Goal: Task Accomplishment & Management: Manage account settings

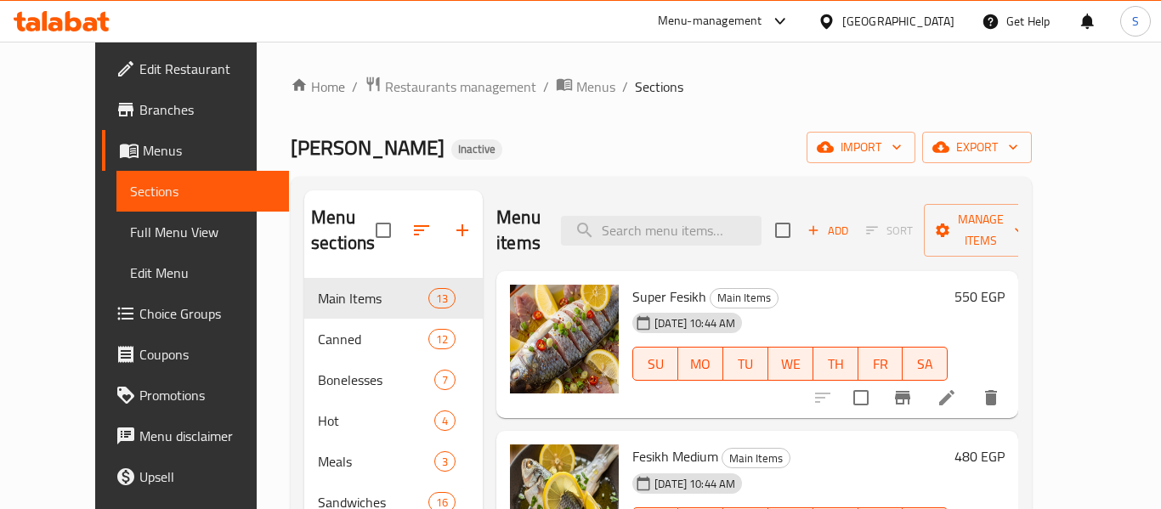
drag, startPoint x: 0, startPoint y: 0, endPoint x: 901, endPoint y: 21, distance: 901.1
click at [835, 18] on icon at bounding box center [827, 22] width 18 height 18
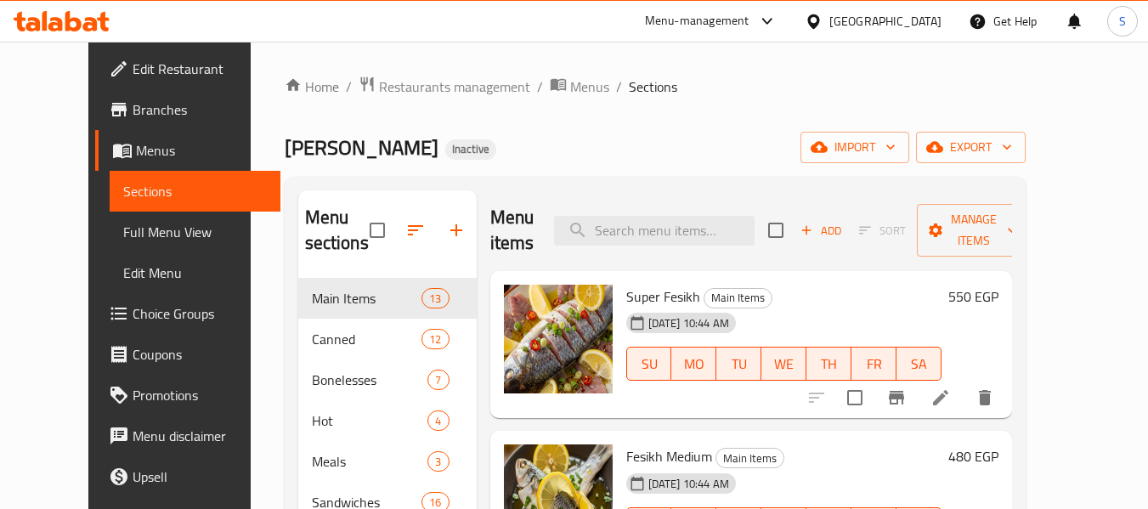
click at [819, 21] on icon at bounding box center [813, 21] width 12 height 14
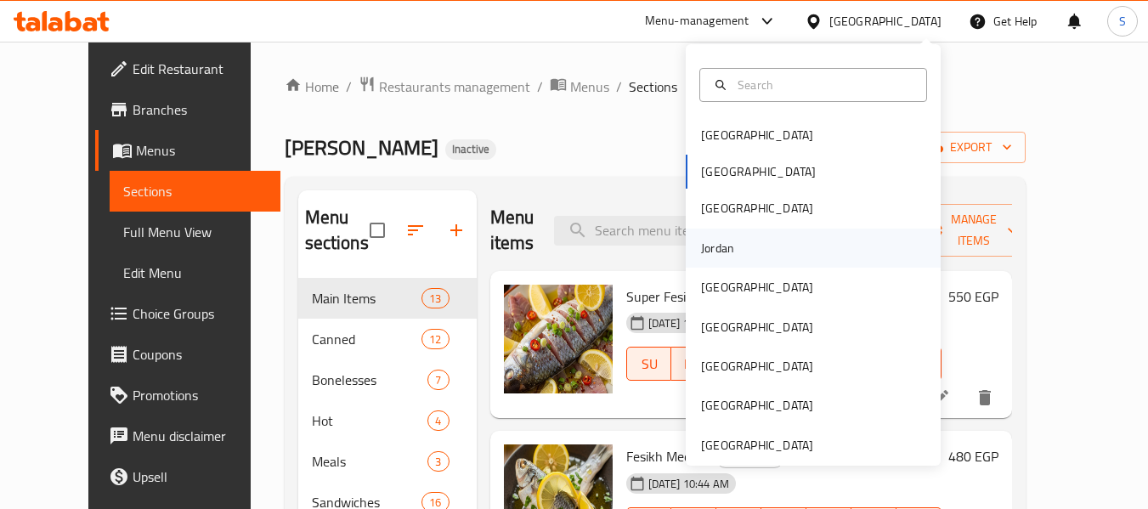
click at [745, 248] on div "Jordan" at bounding box center [813, 248] width 255 height 39
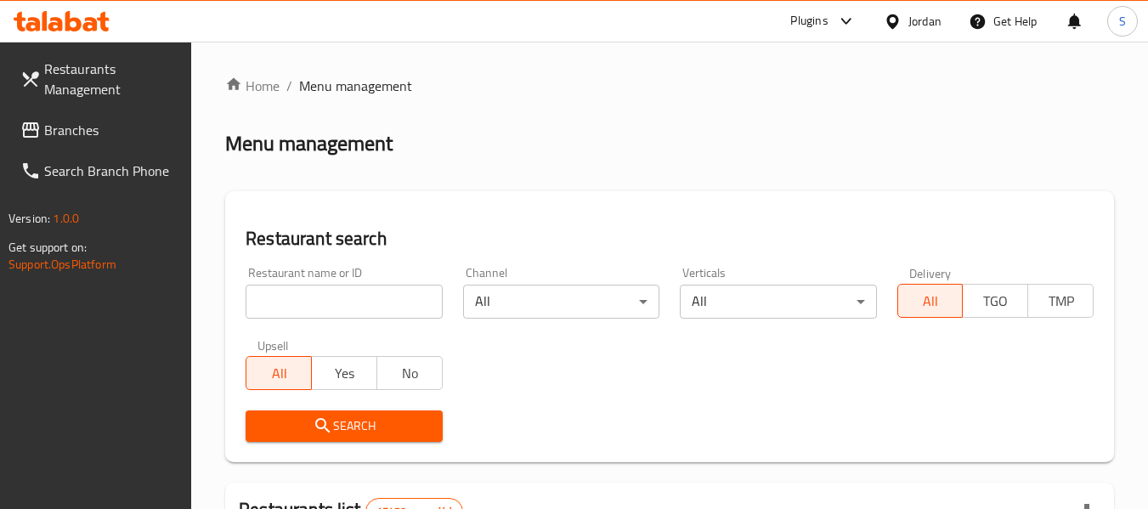
click at [359, 312] on input "search" at bounding box center [344, 302] width 196 height 34
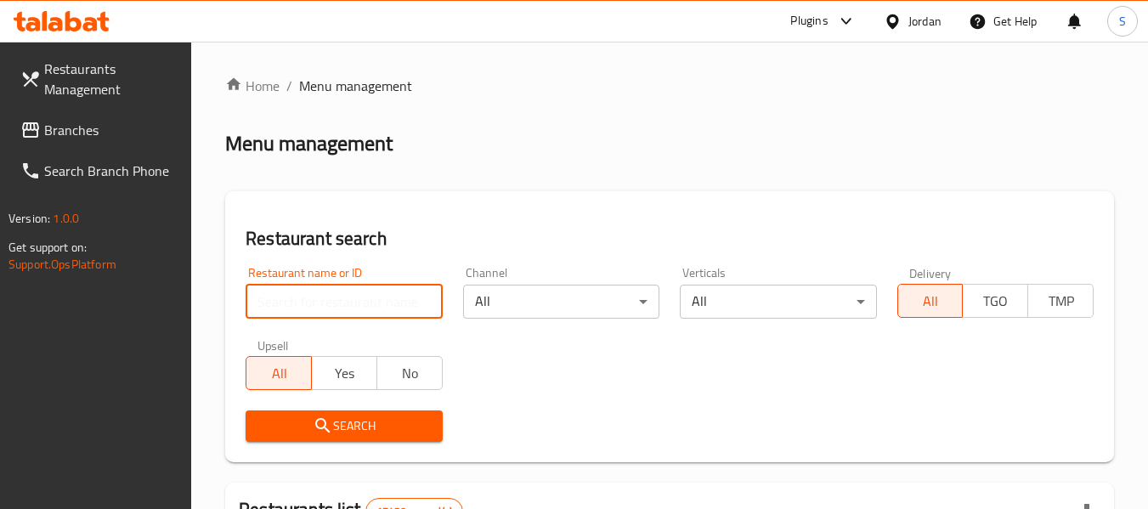
paste input "706050"
type input "706050"
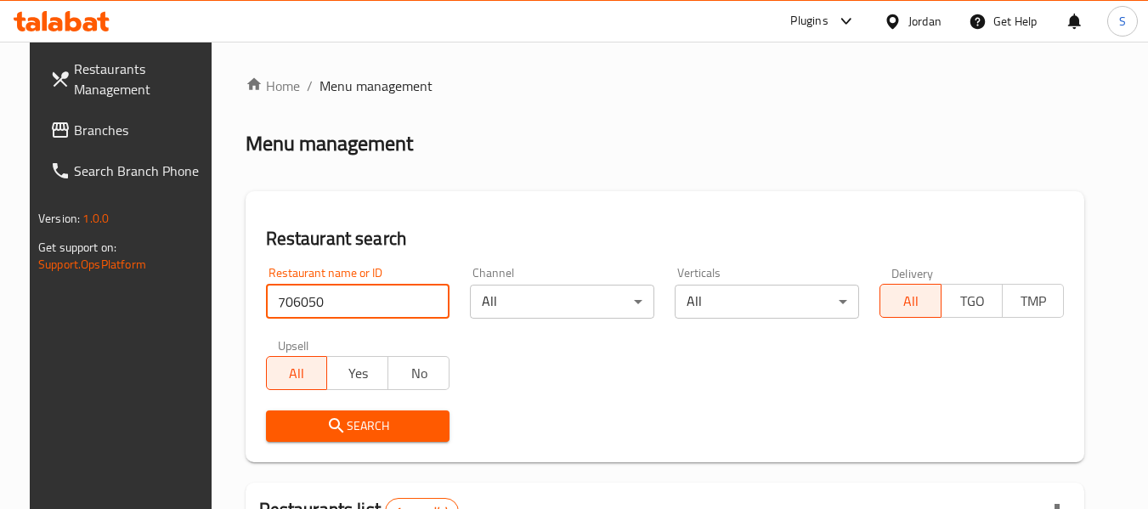
scroll to position [235, 0]
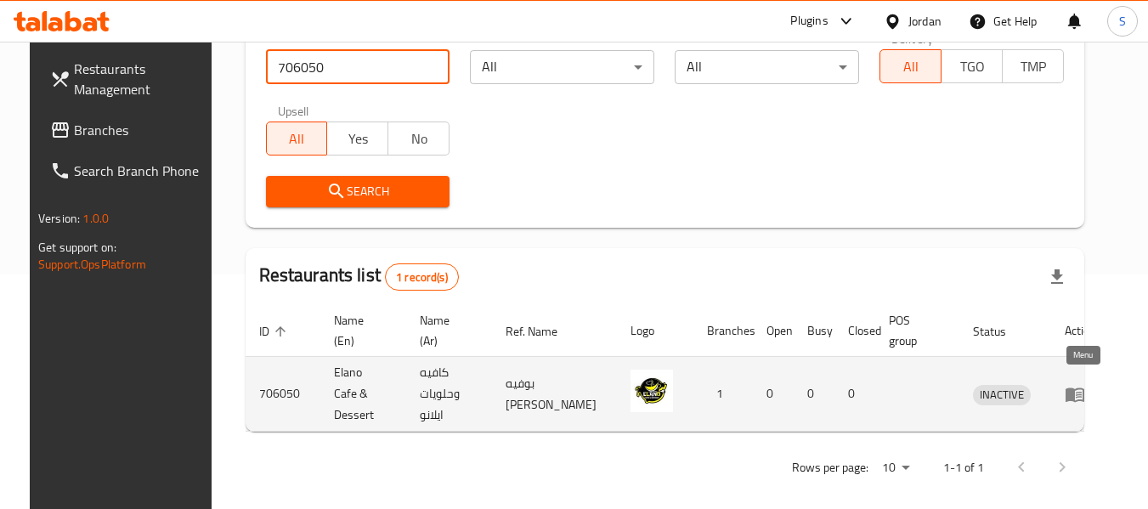
click at [1078, 384] on icon "enhanced table" at bounding box center [1075, 394] width 20 height 20
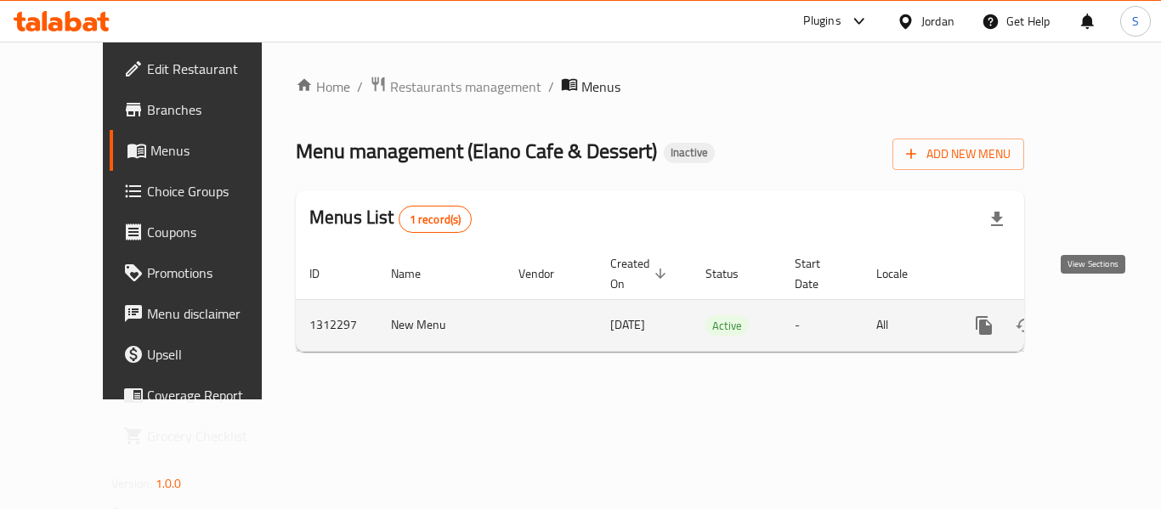
click at [1096, 315] on icon "enhanced table" at bounding box center [1106, 325] width 20 height 20
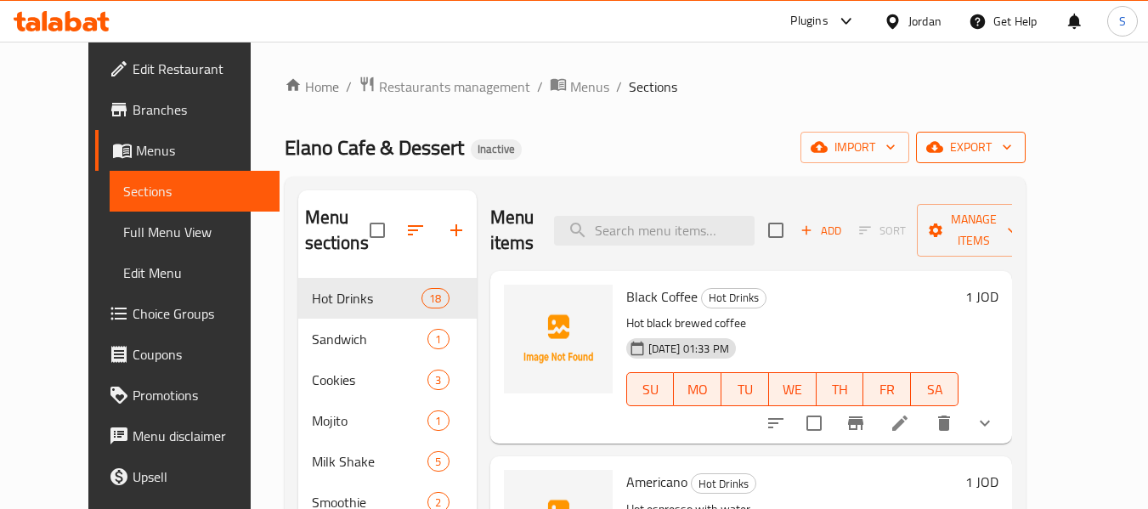
click at [1012, 155] on span "export" at bounding box center [971, 147] width 82 height 21
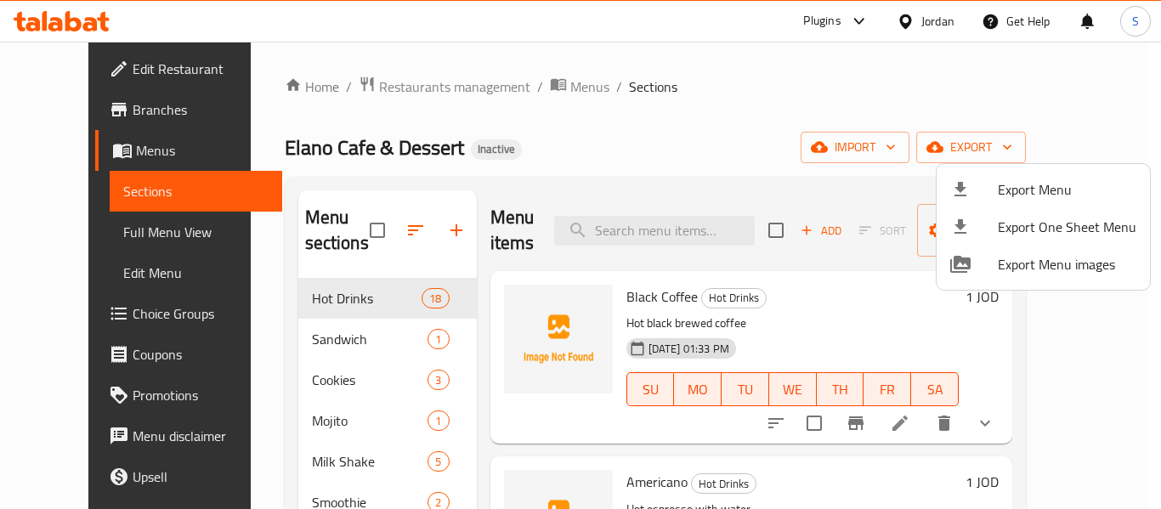
click at [1028, 196] on span "Export Menu" at bounding box center [1067, 189] width 139 height 20
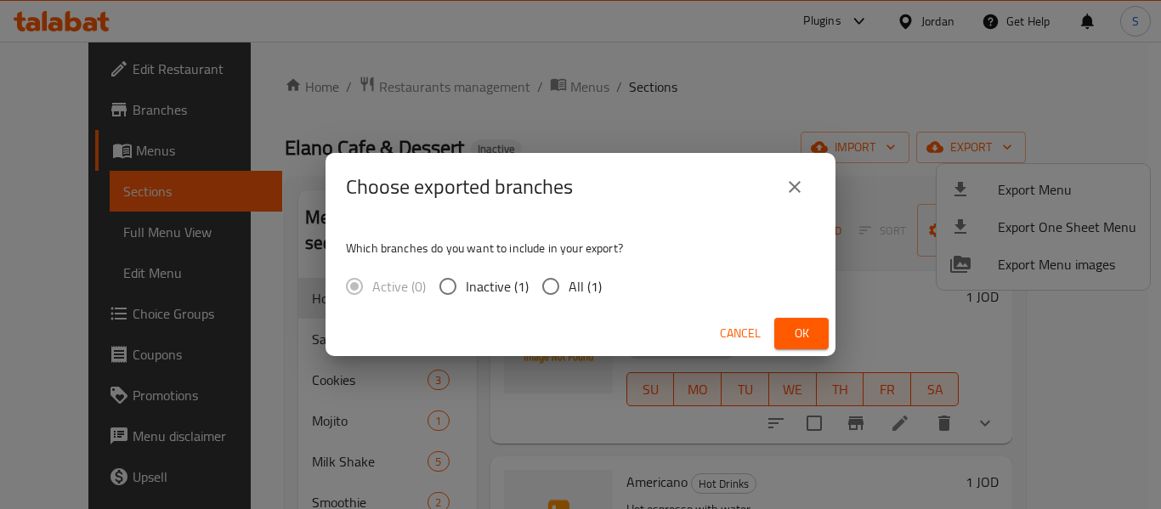
click at [571, 289] on span "All (1)" at bounding box center [585, 286] width 33 height 20
click at [569, 289] on input "All (1)" at bounding box center [551, 287] width 36 height 36
radio input "true"
click at [783, 332] on button "Ok" at bounding box center [801, 333] width 54 height 31
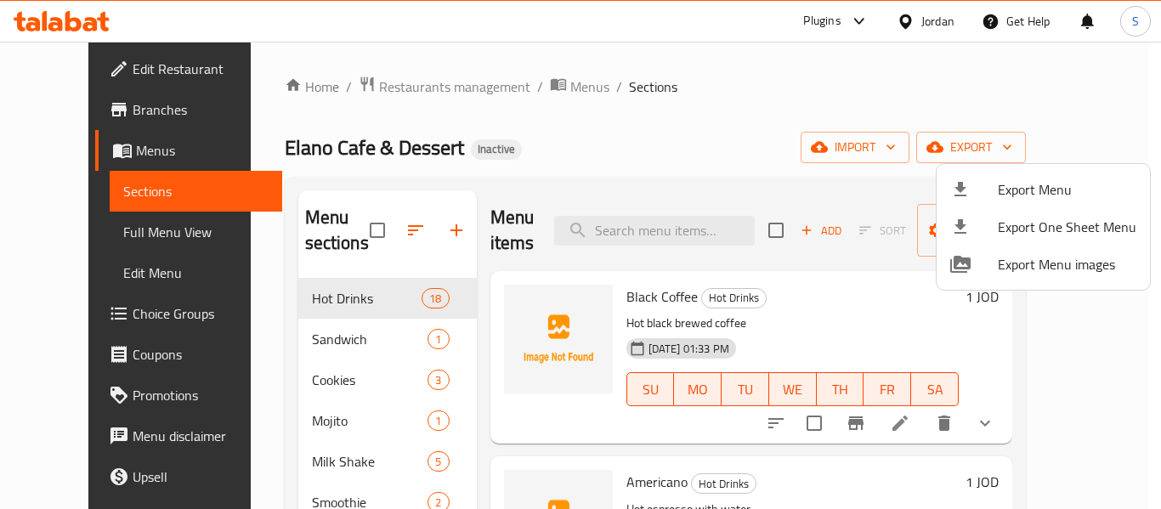
click at [708, 82] on div at bounding box center [580, 254] width 1161 height 509
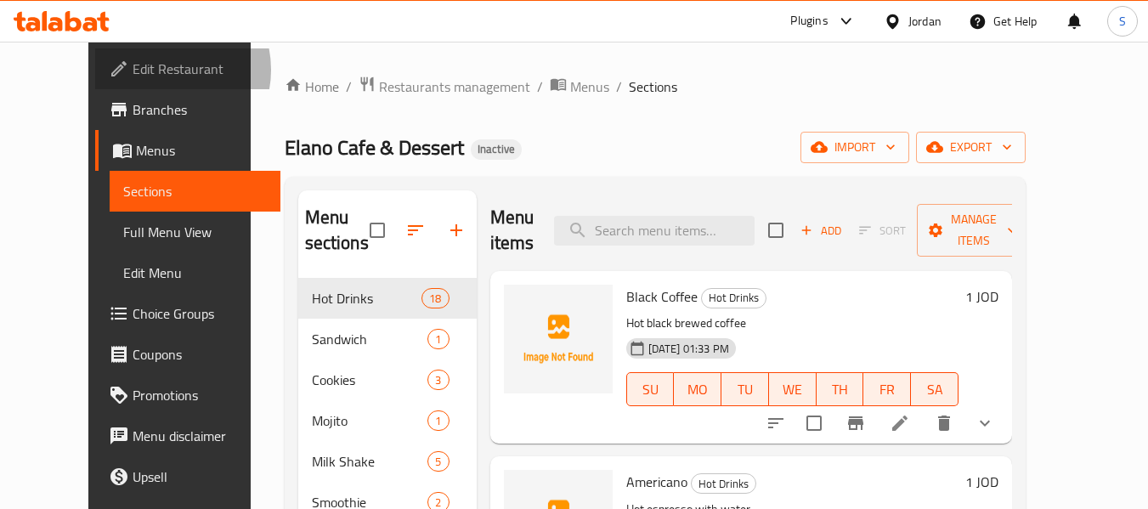
drag, startPoint x: 75, startPoint y: 70, endPoint x: 103, endPoint y: 70, distance: 28.0
click at [133, 70] on span "Edit Restaurant" at bounding box center [200, 69] width 134 height 20
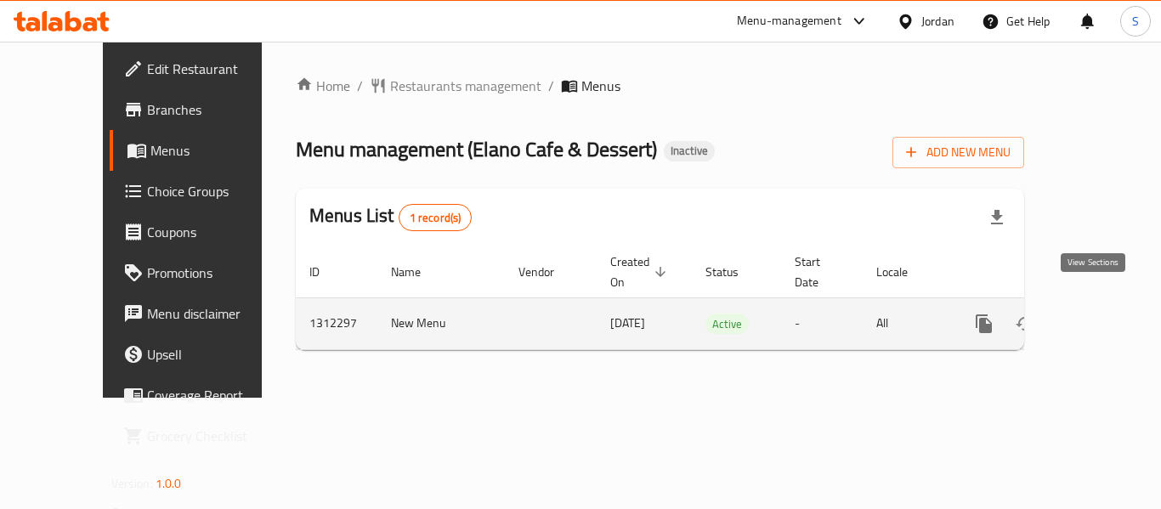
click at [1097, 314] on icon "enhanced table" at bounding box center [1106, 324] width 20 height 20
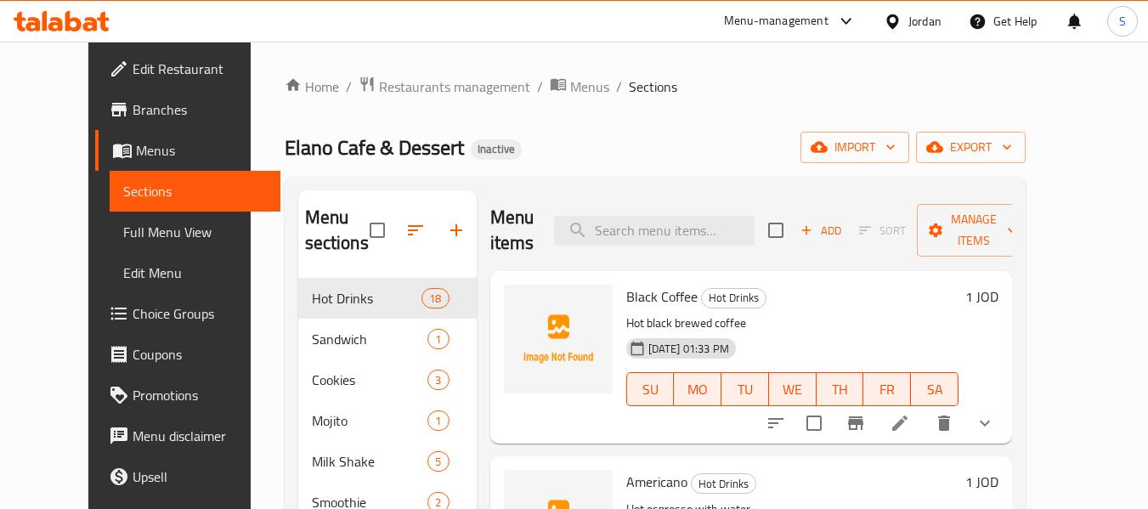
click at [123, 235] on span "Full Menu View" at bounding box center [195, 232] width 144 height 20
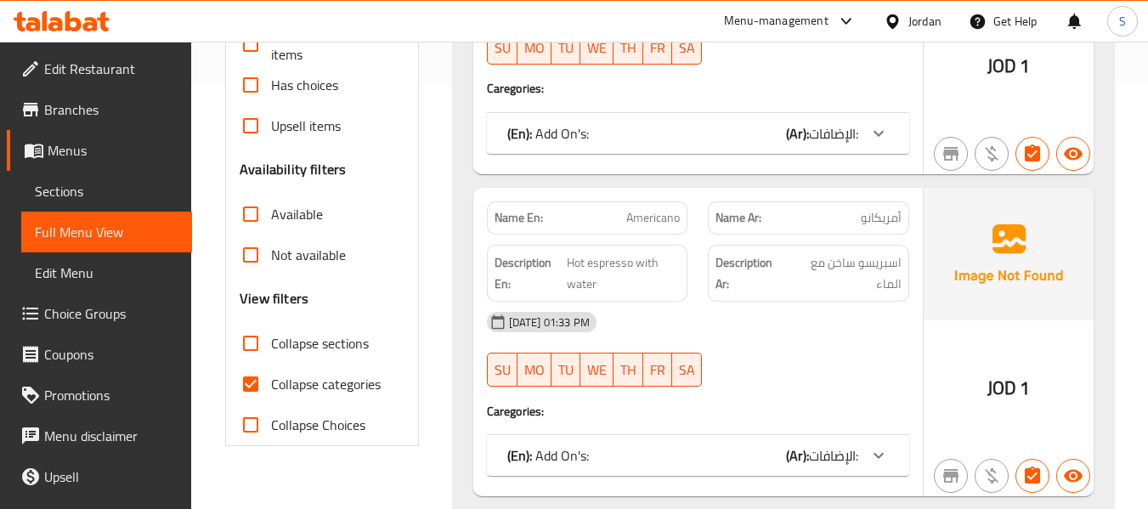
scroll to position [425, 0]
click at [334, 389] on span "Collapse categories" at bounding box center [326, 383] width 110 height 20
click at [271, 389] on input "Collapse categories" at bounding box center [250, 383] width 41 height 41
checkbox input "false"
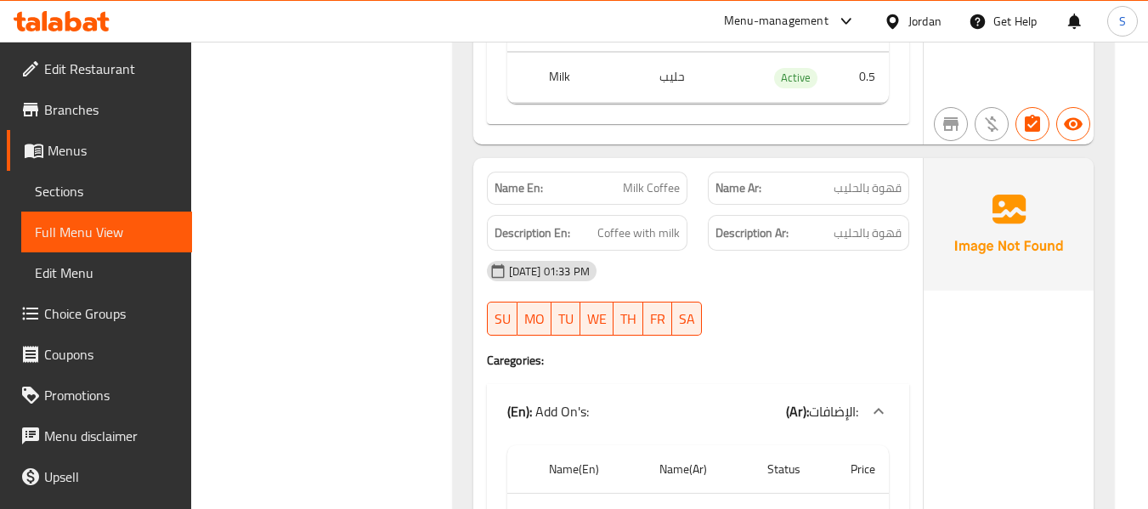
scroll to position [3485, 0]
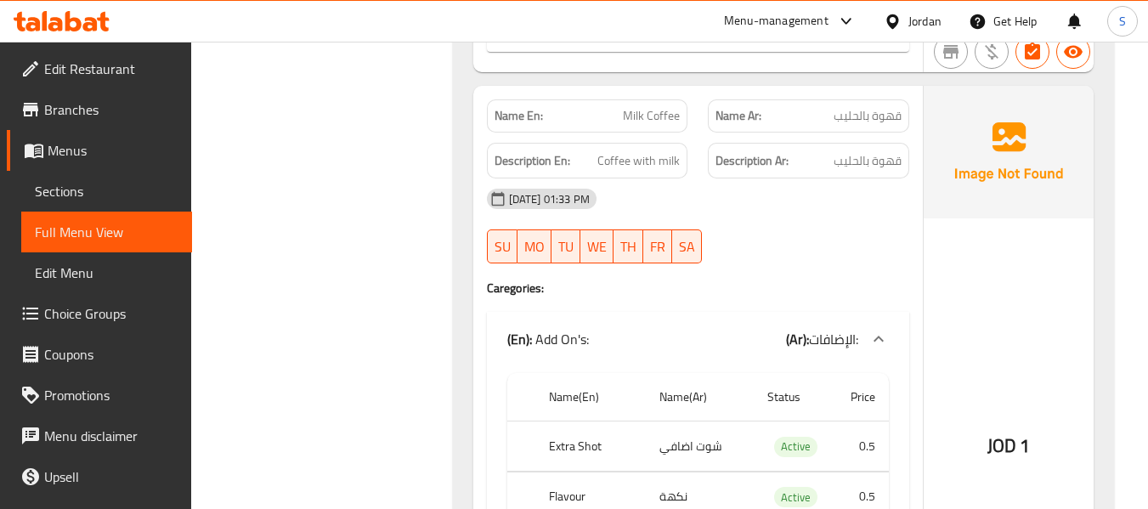
click at [648, 111] on span "Milk Coffee" at bounding box center [651, 116] width 57 height 18
copy span "Milk Coffee"
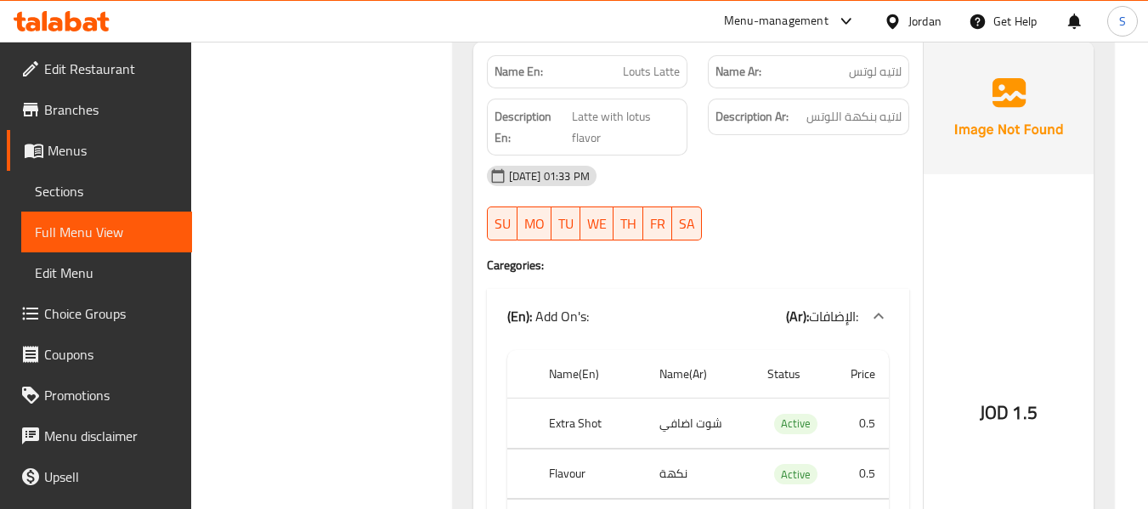
scroll to position [8159, 0]
click at [639, 75] on span "Louts Latte" at bounding box center [651, 71] width 57 height 18
copy span "Louts Latte"
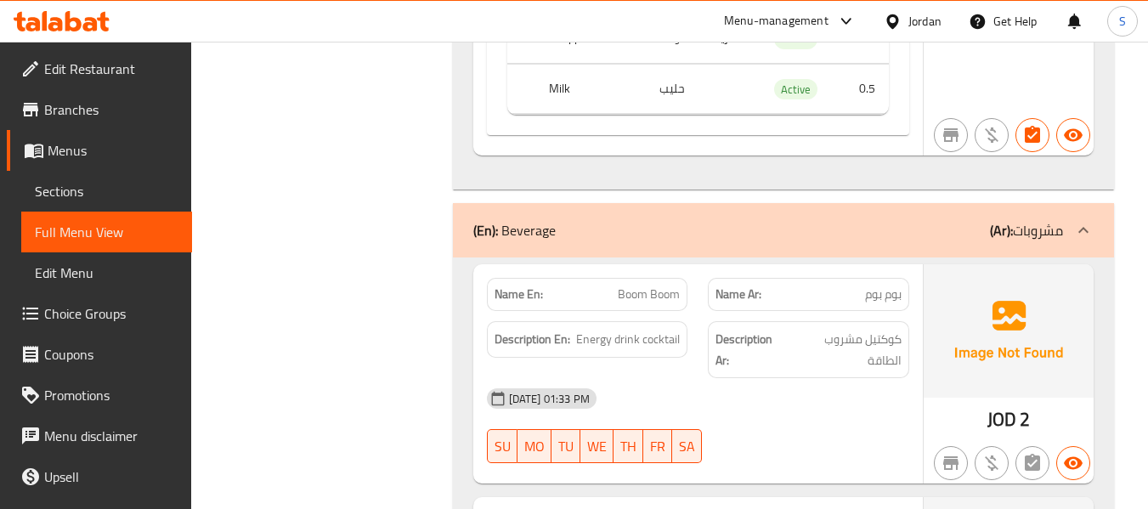
scroll to position [22438, 0]
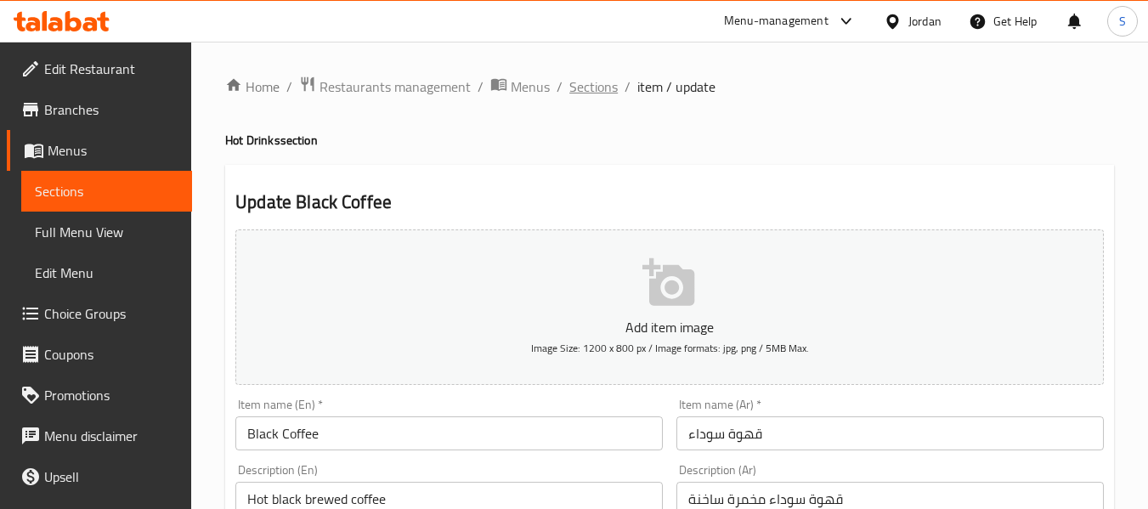
click at [580, 89] on span "Sections" at bounding box center [593, 86] width 48 height 20
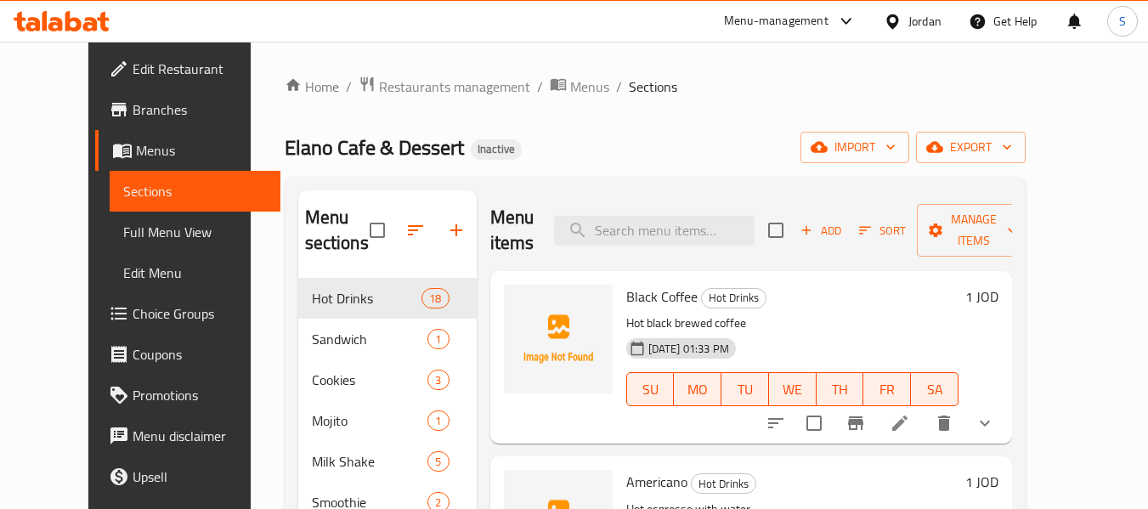
click at [671, 108] on div "Home / Restaurants management / Menus / Sections Elano Cafe & Dessert Inactive …" at bounding box center [655, 394] width 741 height 637
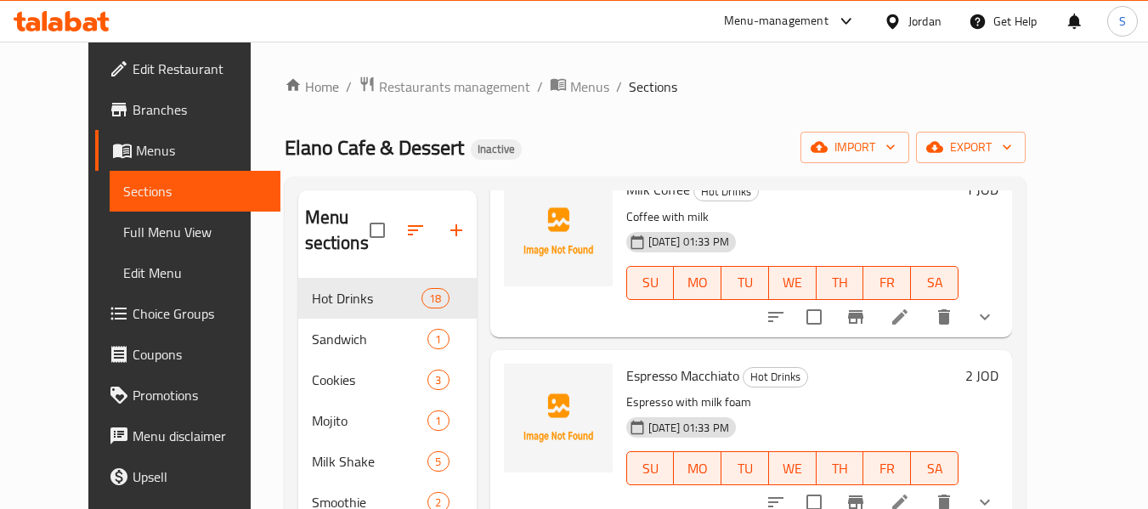
scroll to position [2080, 0]
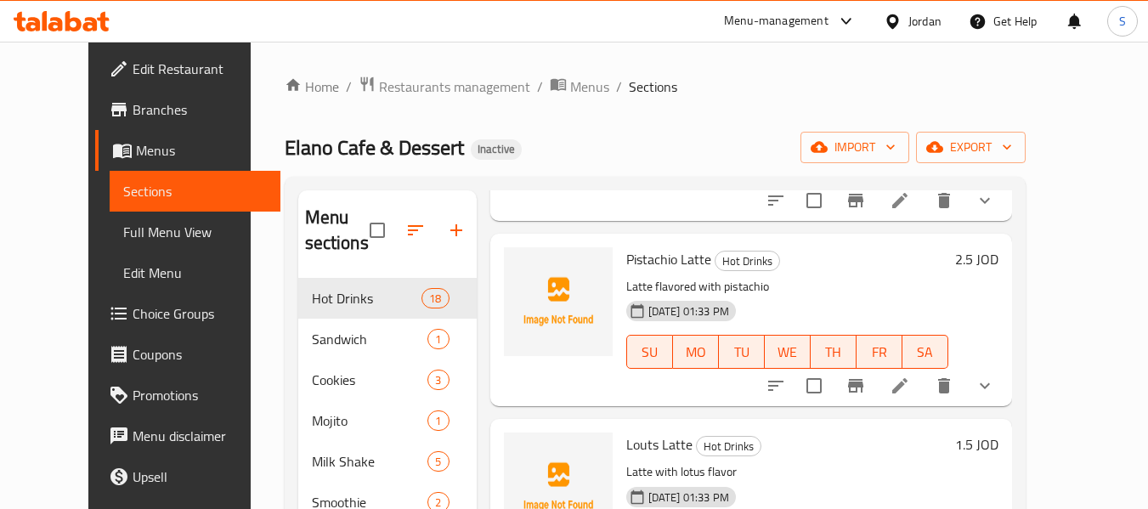
click at [519, 121] on div "Home / Restaurants management / Menus / Sections Elano Cafe & Dessert Inactive …" at bounding box center [655, 394] width 741 height 637
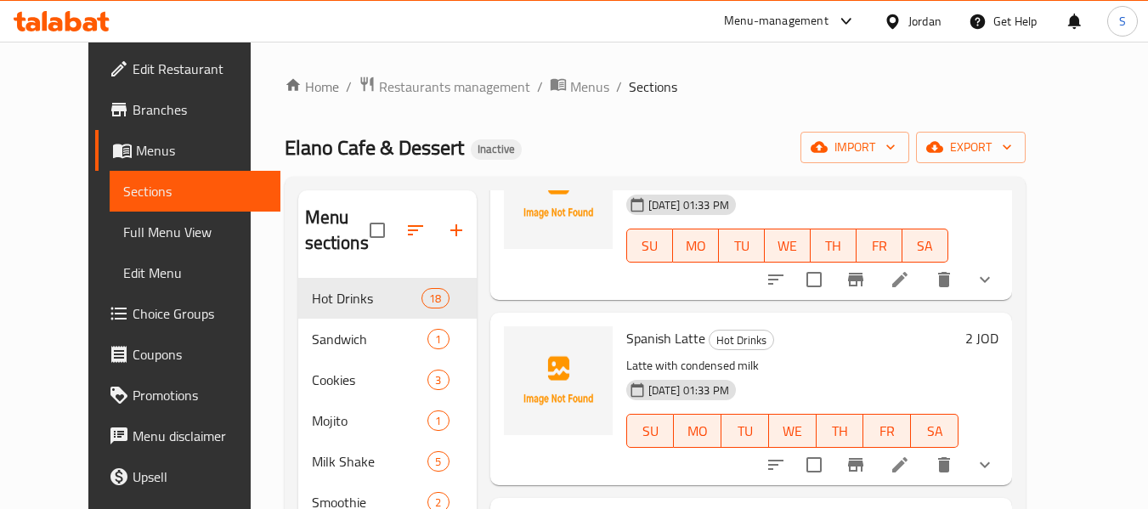
scroll to position [2335, 0]
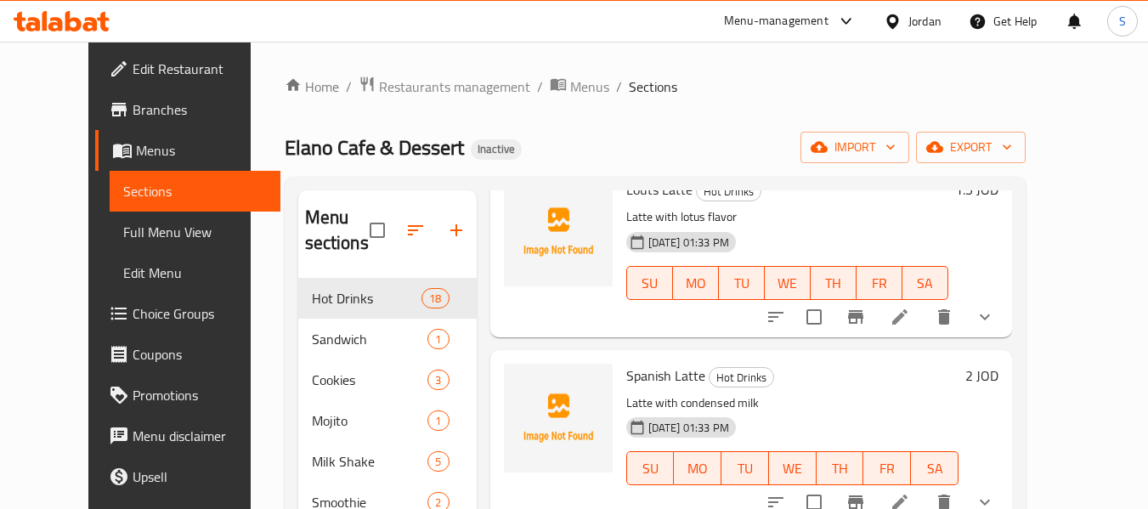
click at [251, 337] on div "Home / Restaurants management / Menus / Sections Elano Cafe & Dessert Inactive …" at bounding box center [655, 394] width 809 height 705
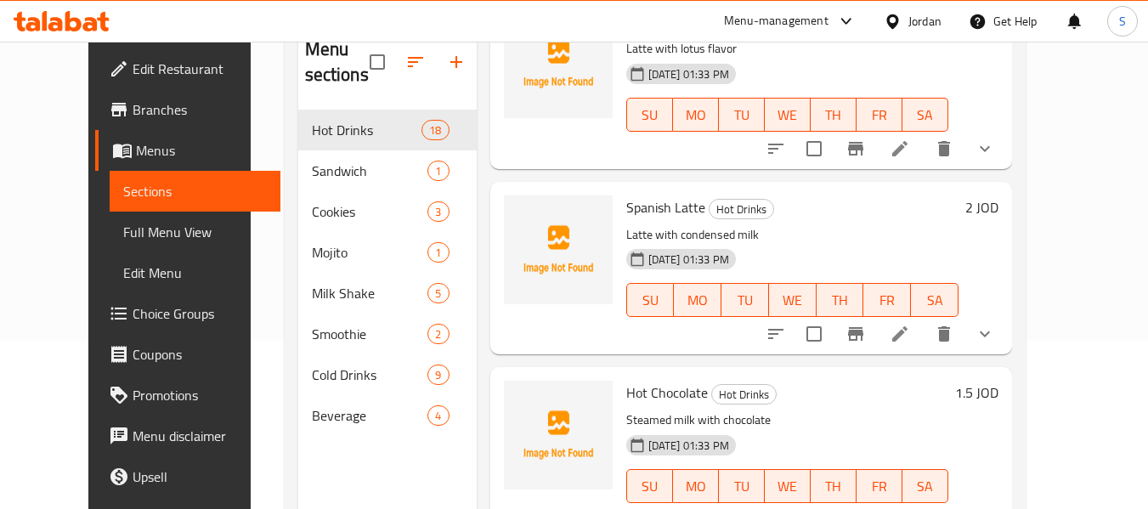
scroll to position [170, 0]
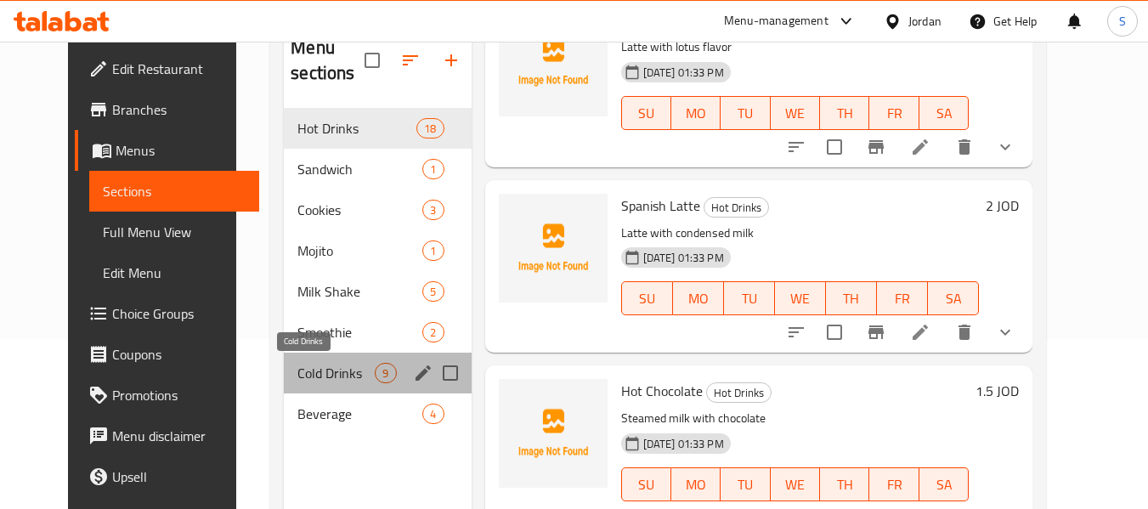
click at [297, 371] on span "Cold Drinks" at bounding box center [335, 373] width 77 height 20
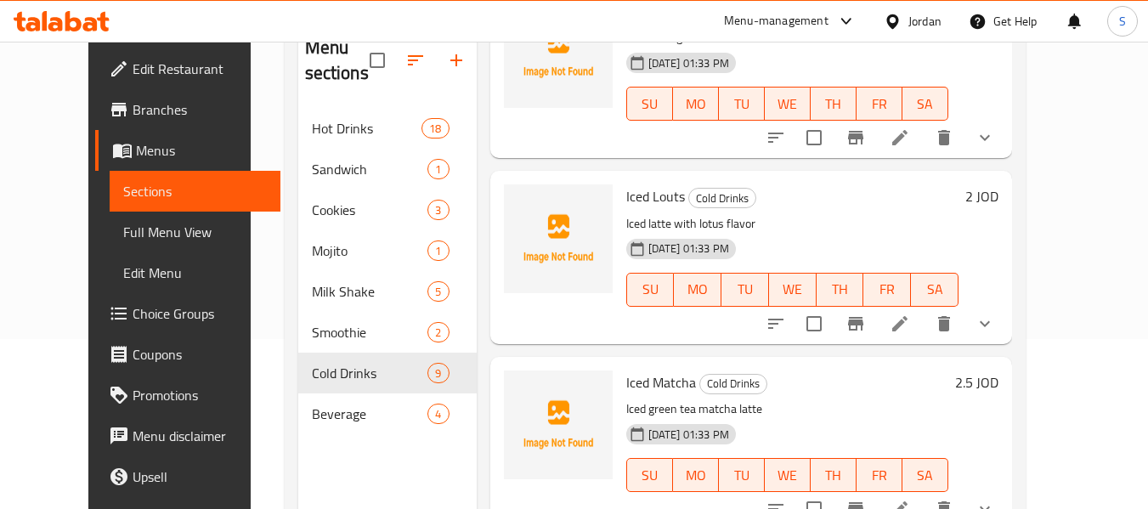
scroll to position [1230, 0]
click at [873, 229] on p "Iced latte with lotus flavor" at bounding box center [792, 223] width 332 height 21
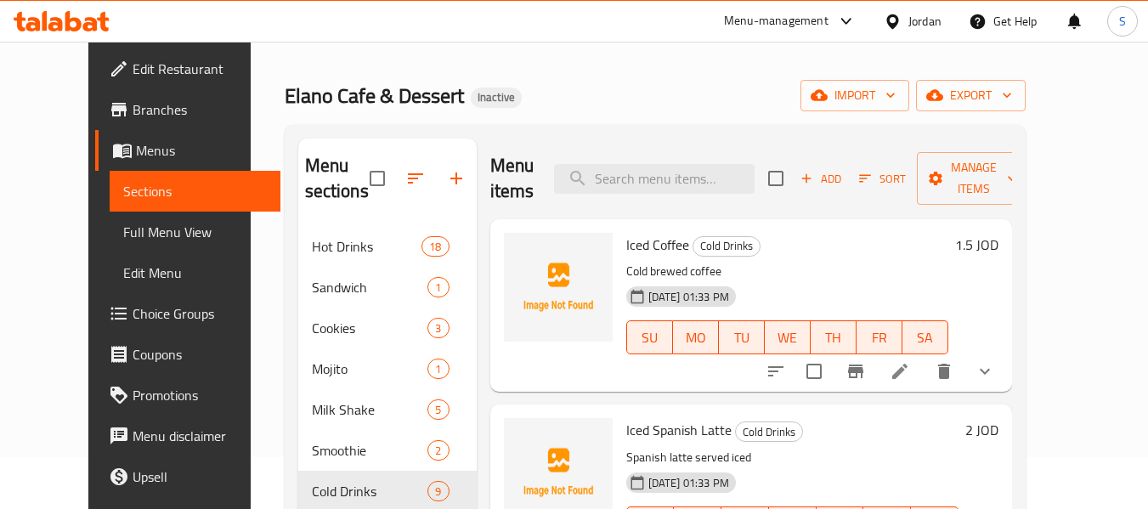
scroll to position [0, 0]
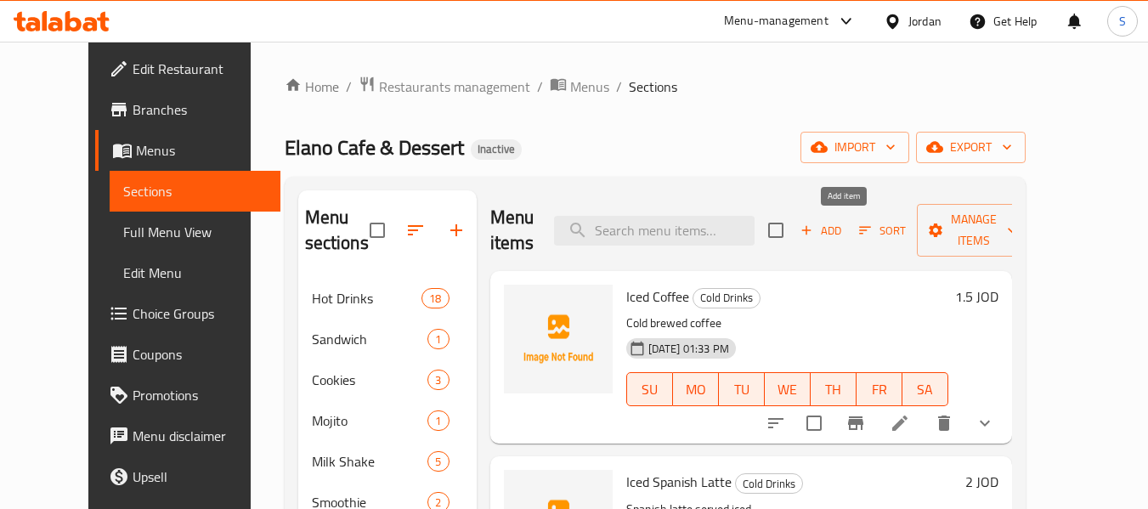
click at [814, 229] on icon "button" at bounding box center [806, 230] width 15 height 15
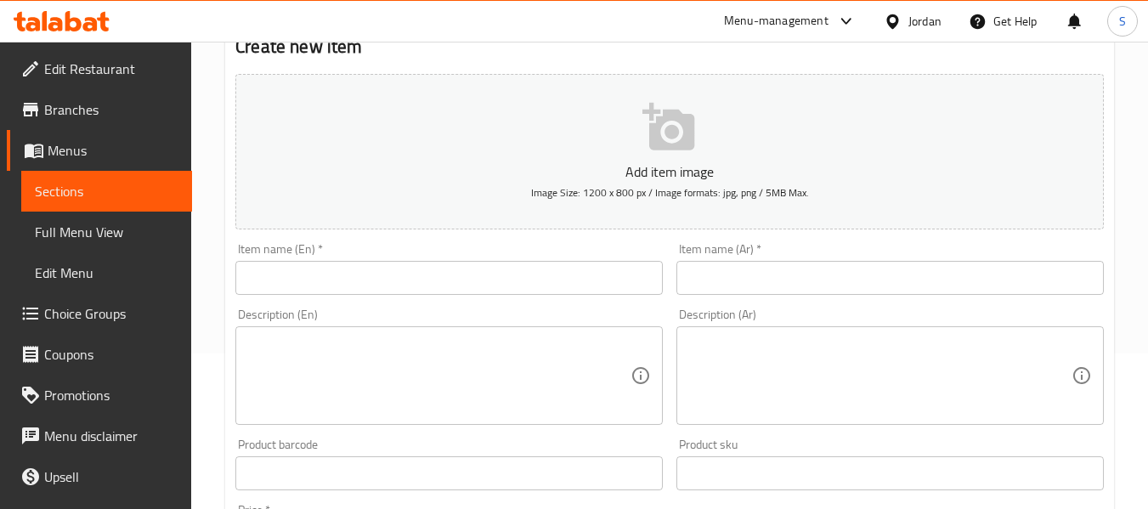
scroll to position [170, 0]
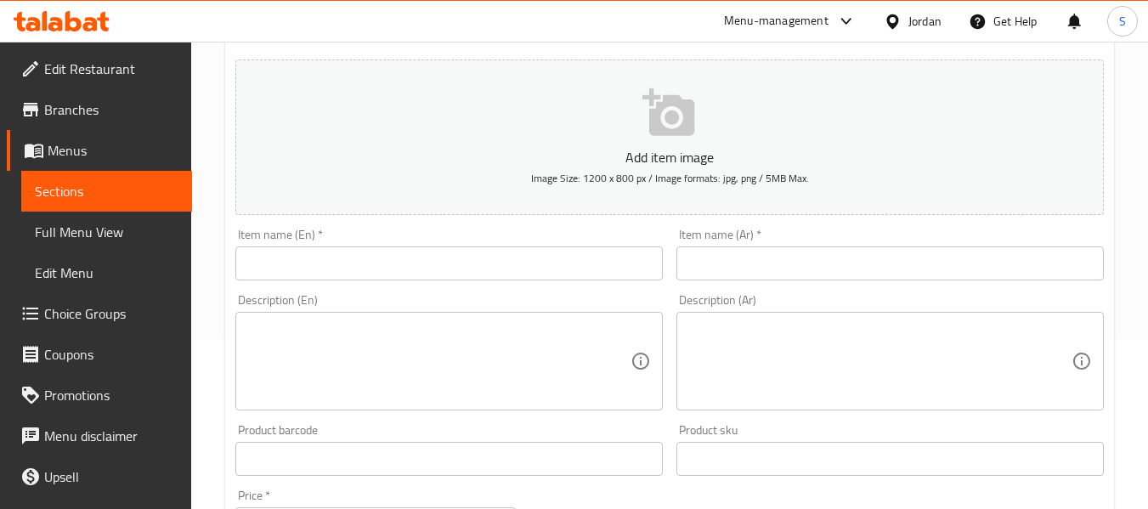
click at [336, 264] on input "text" at bounding box center [448, 263] width 427 height 34
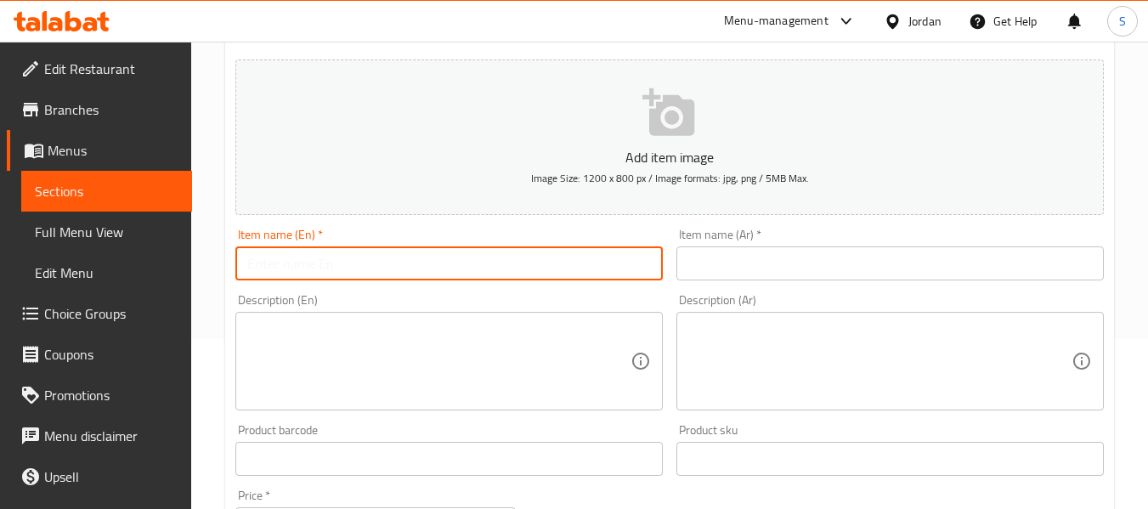
paste input "Iced mocha"
click at [275, 269] on input "Iced mocha" at bounding box center [448, 263] width 427 height 34
type input "Iced white mocha"
click at [835, 266] on input "text" at bounding box center [890, 263] width 427 height 34
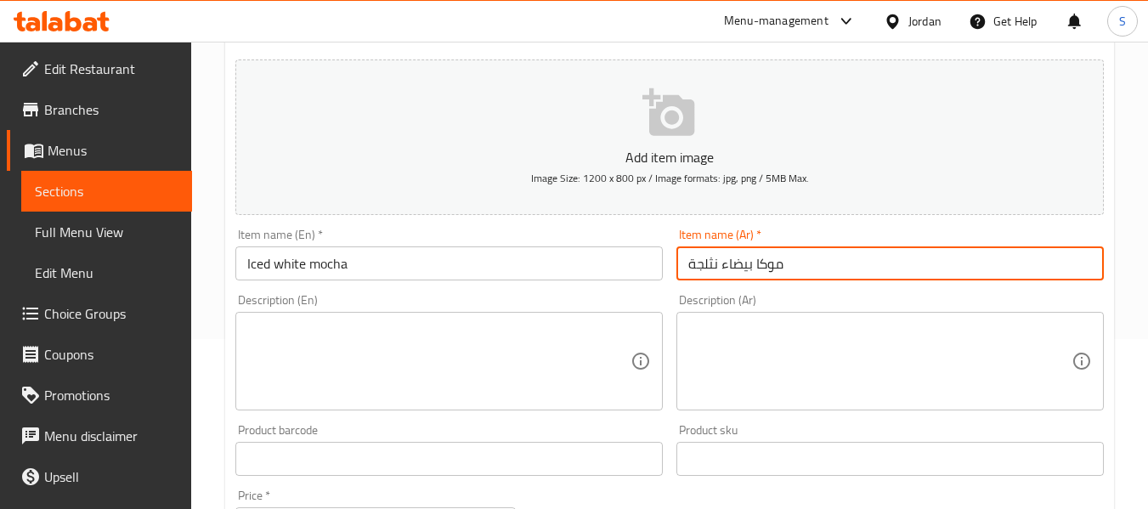
type input "موكا بيضاء نثلجة"
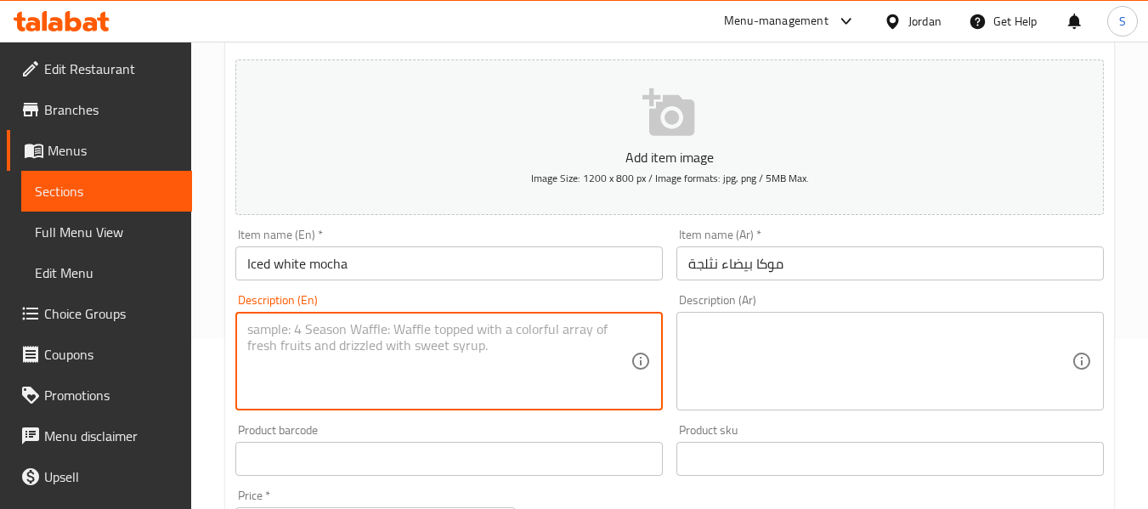
click at [506, 339] on textarea at bounding box center [438, 361] width 383 height 81
paste textarea "Iced mocha with chocolate"
type textarea "Iced mocha with chocolate"
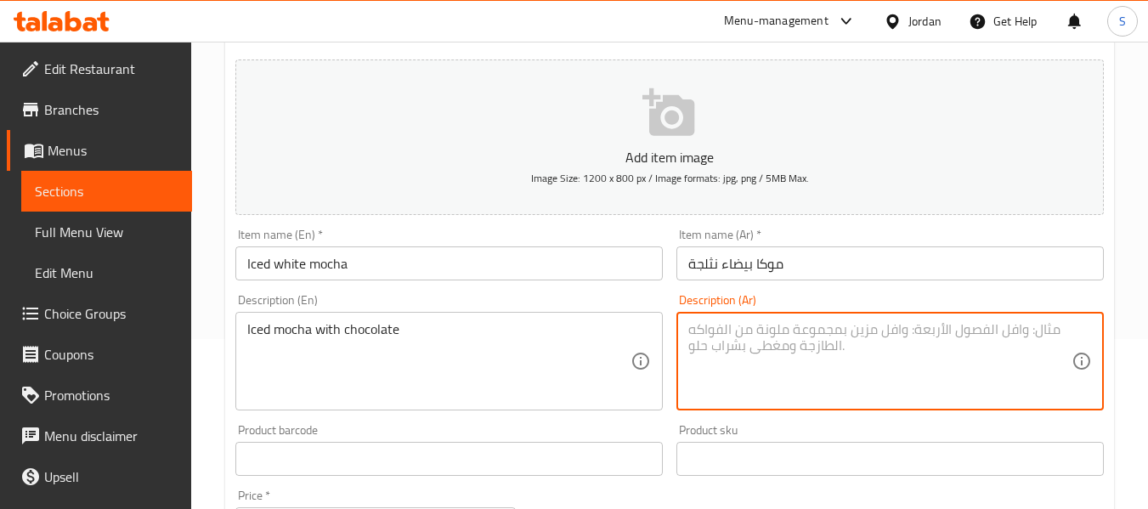
click at [791, 345] on textarea at bounding box center [879, 361] width 383 height 81
paste textarea "موكا مثلجة بالشوكولاتة"
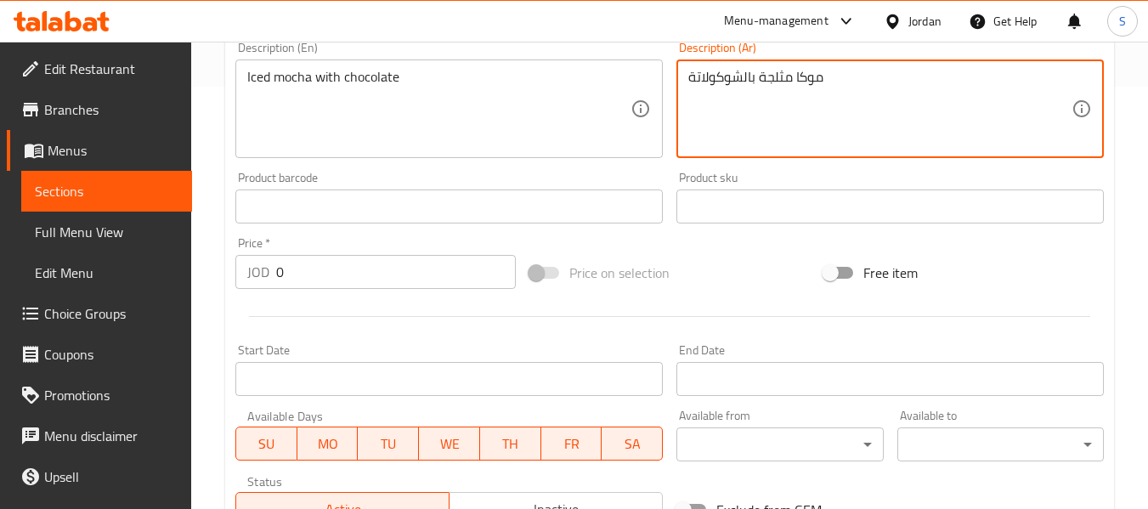
scroll to position [425, 0]
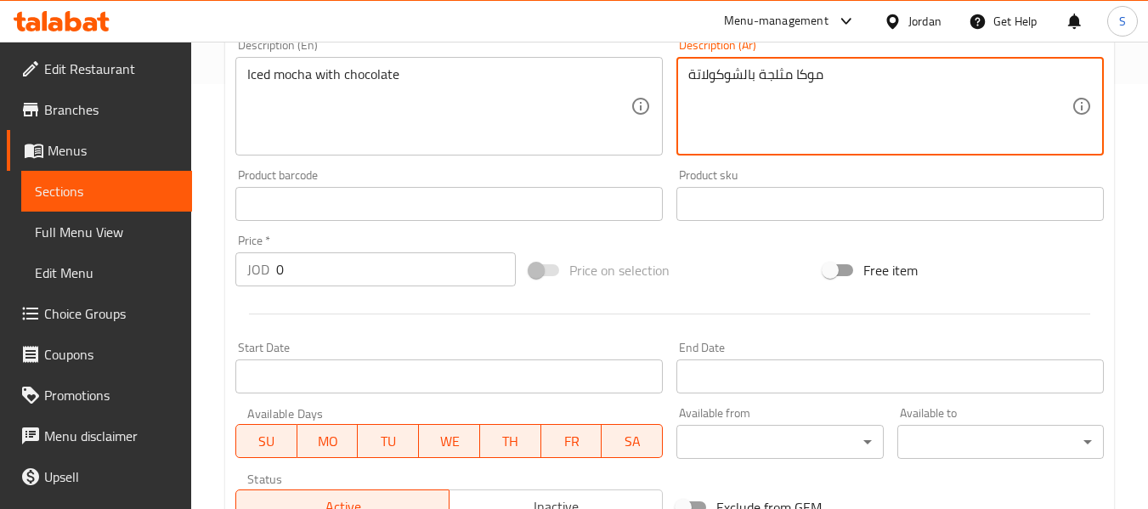
type textarea "موكا مثلجة بالشوكولاتة"
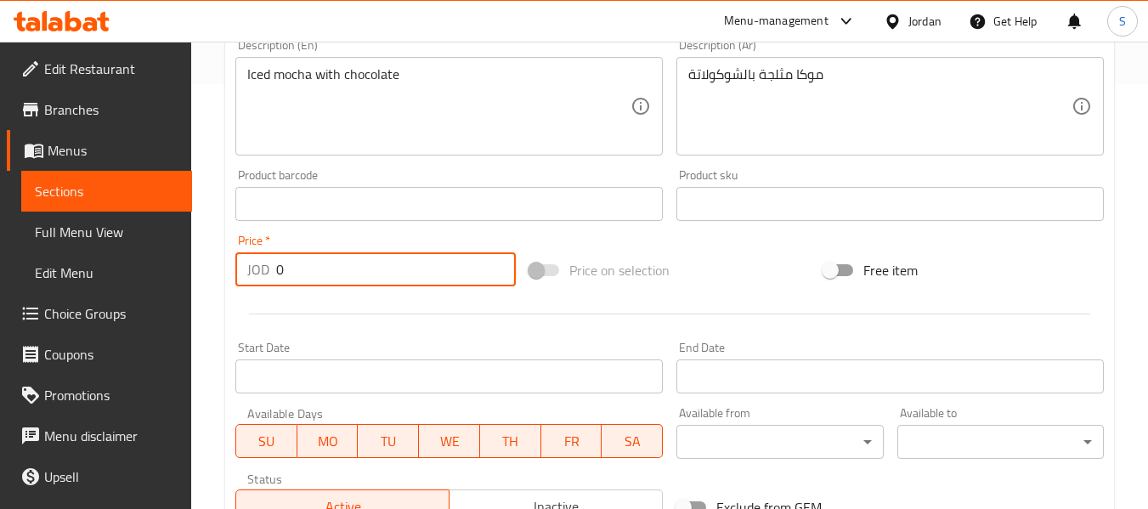
click at [355, 279] on input "0" at bounding box center [396, 269] width 240 height 34
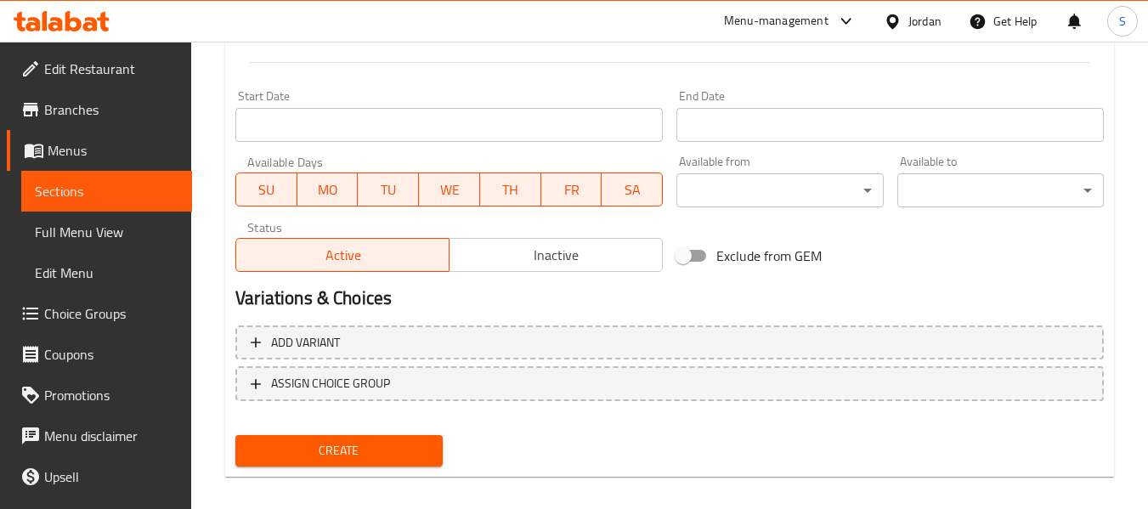
scroll to position [692, 0]
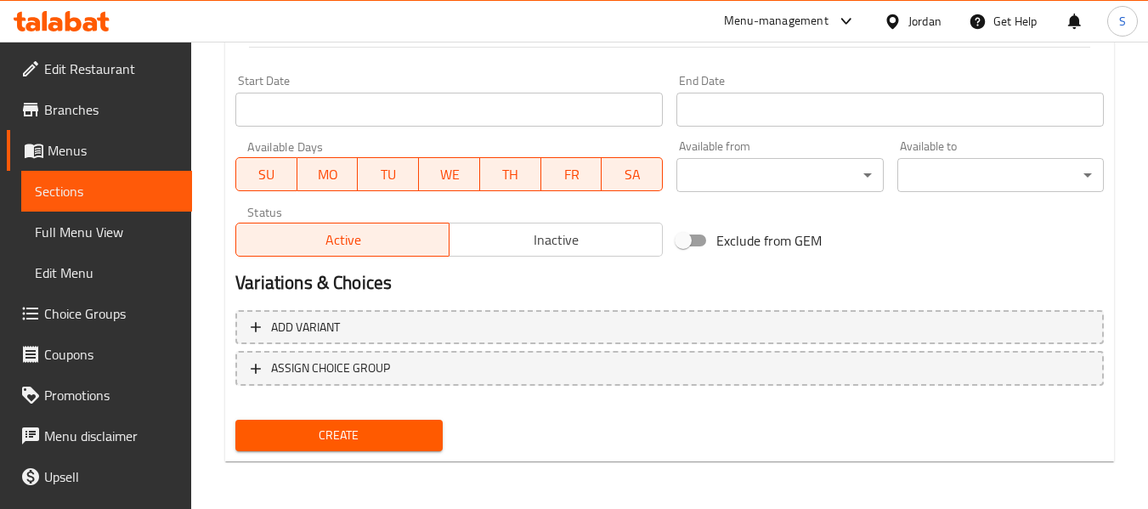
type input "2.5"
click at [320, 423] on button "Create" at bounding box center [338, 435] width 207 height 31
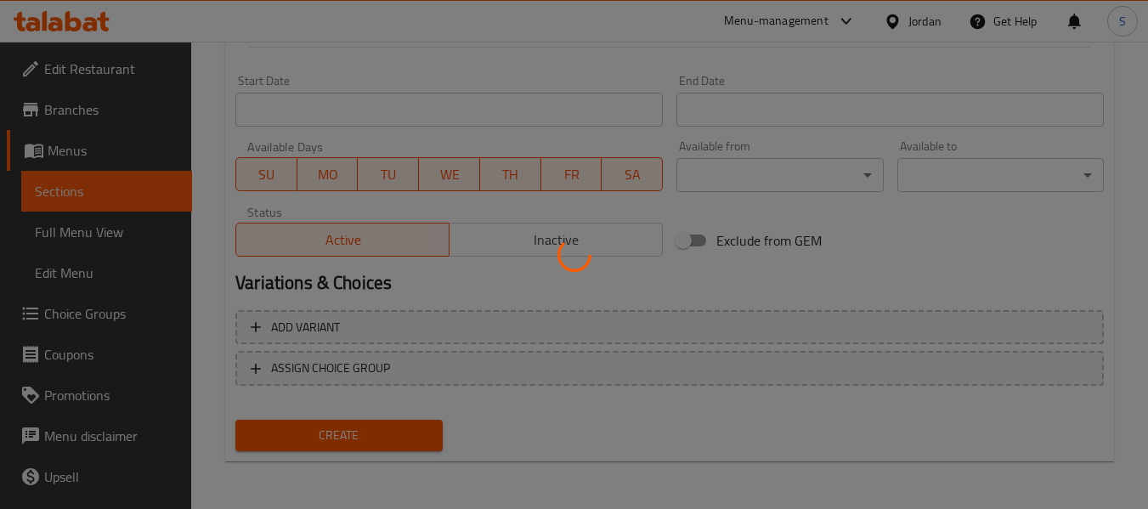
type input "0"
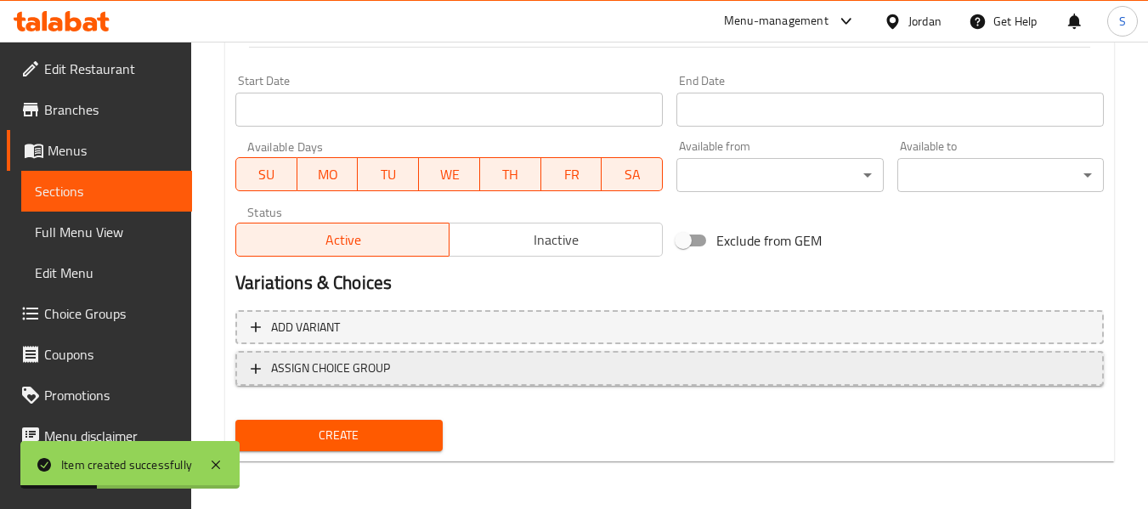
click at [447, 376] on span "ASSIGN CHOICE GROUP" at bounding box center [670, 368] width 838 height 21
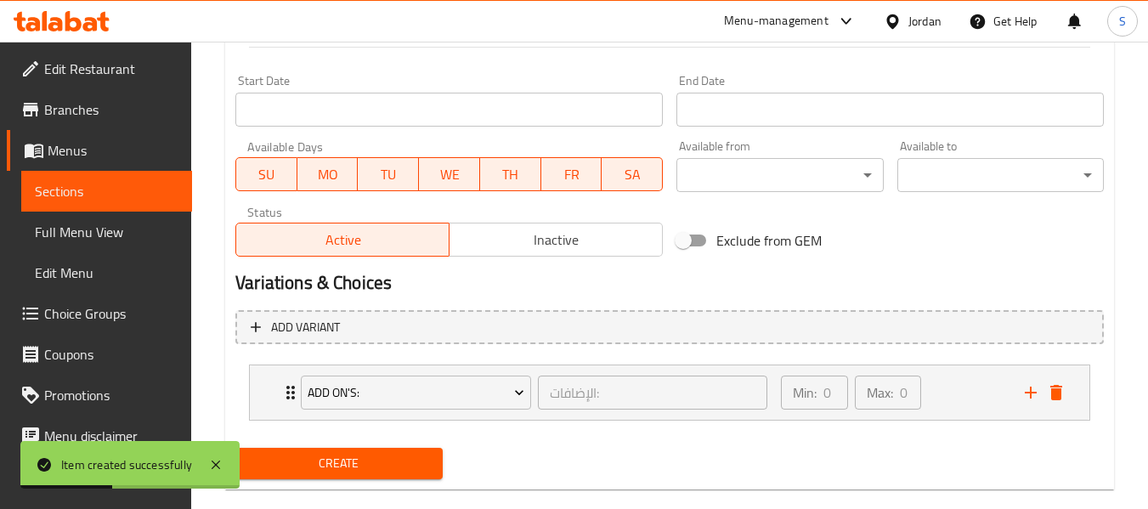
click at [370, 463] on span "Create" at bounding box center [338, 463] width 179 height 21
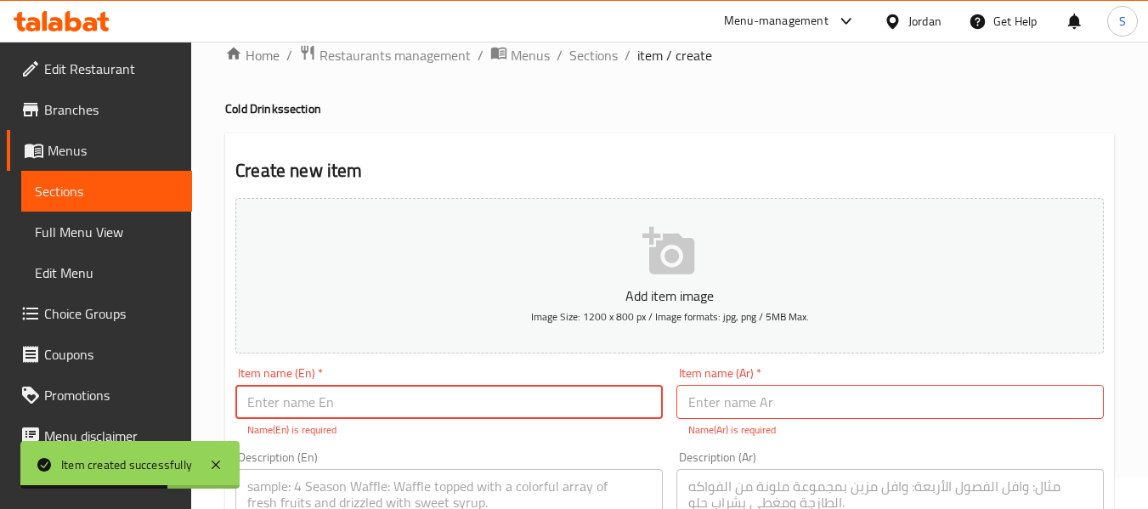
scroll to position [0, 0]
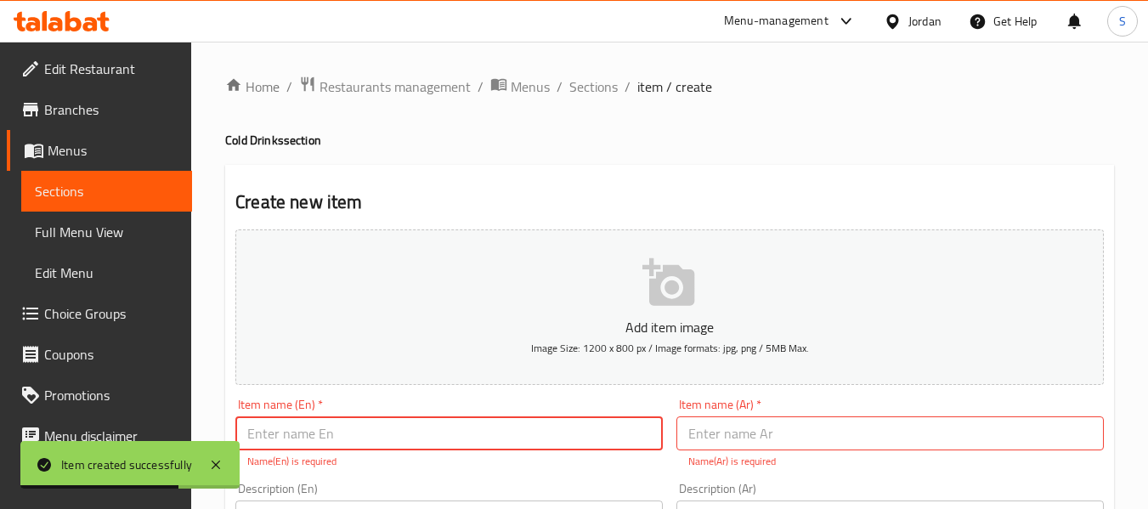
drag, startPoint x: 601, startPoint y: 90, endPoint x: 541, endPoint y: 174, distance: 103.0
click at [601, 90] on span "Sections" at bounding box center [593, 86] width 48 height 20
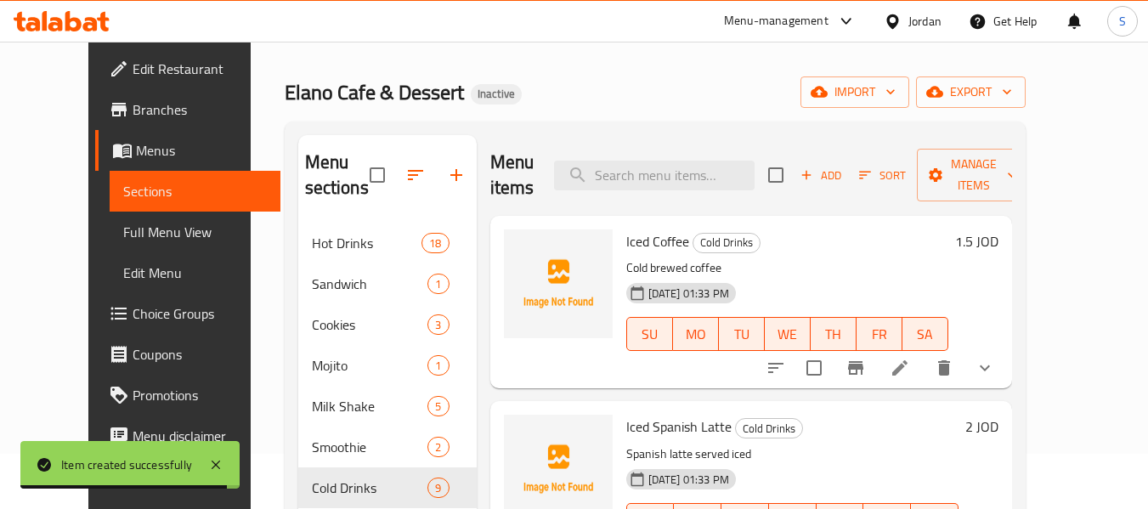
scroll to position [85, 0]
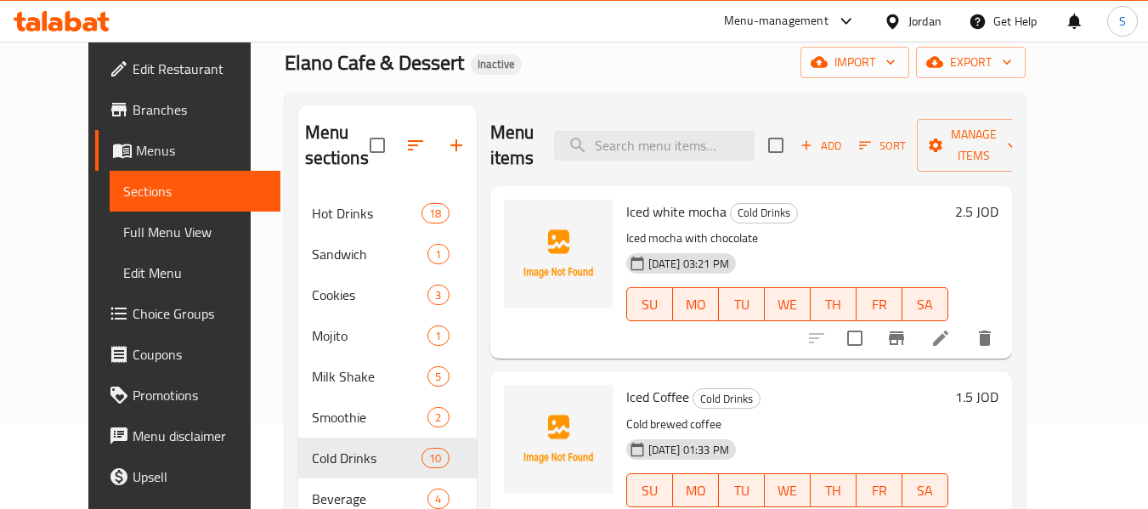
click at [965, 347] on li at bounding box center [941, 338] width 48 height 31
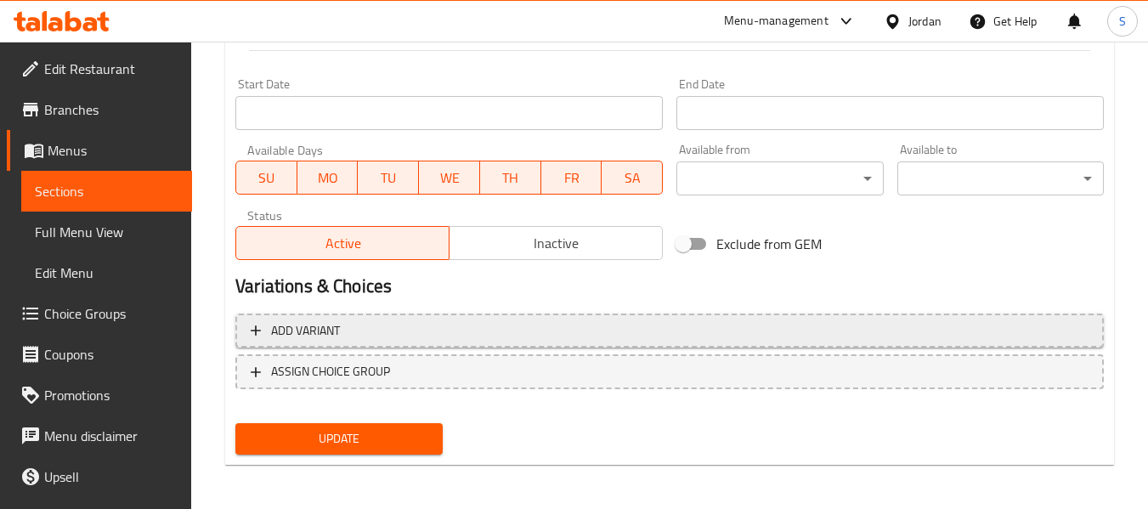
scroll to position [692, 0]
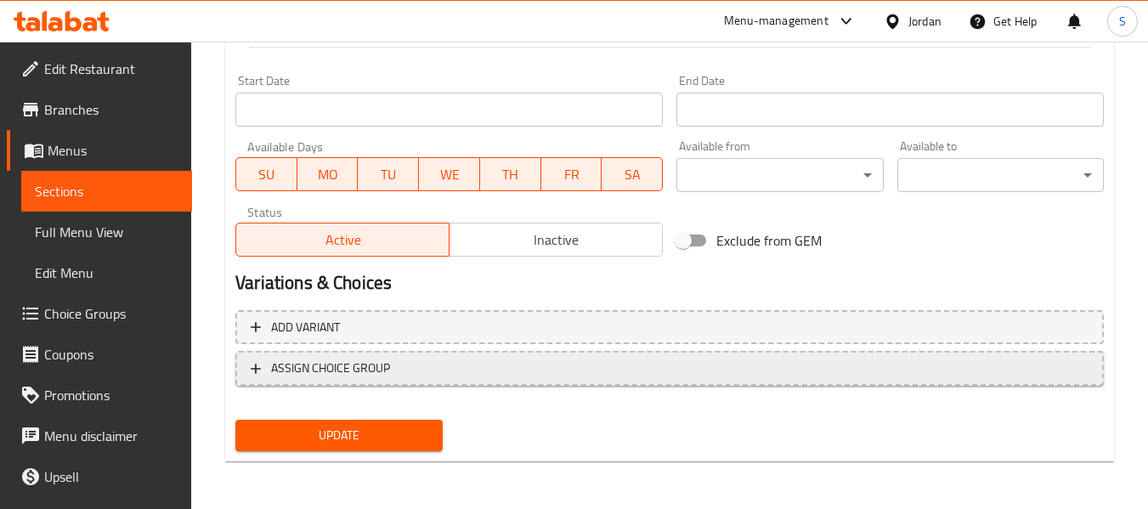
click at [340, 365] on span "ASSIGN CHOICE GROUP" at bounding box center [330, 368] width 119 height 21
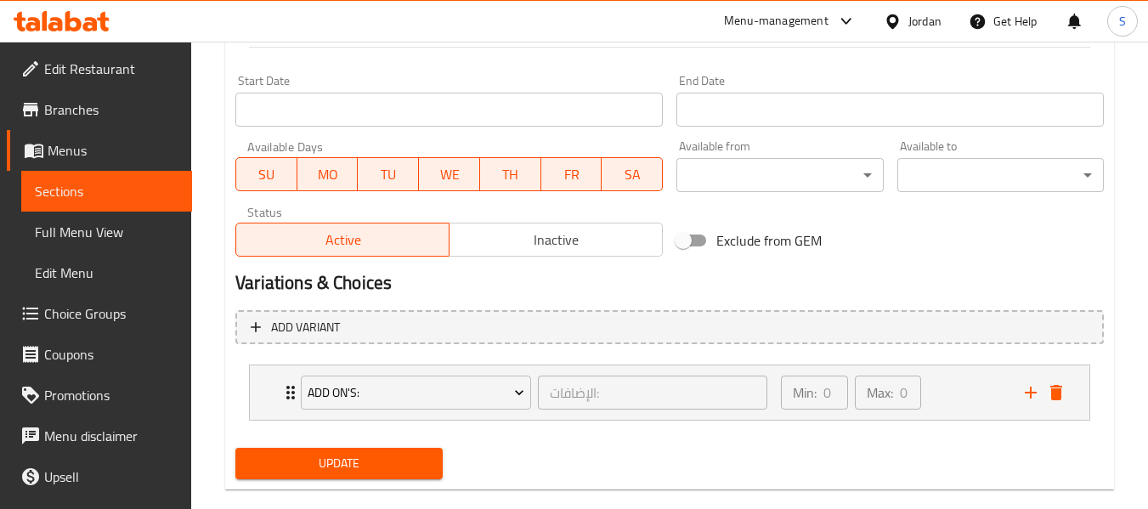
drag, startPoint x: 329, startPoint y: 467, endPoint x: 232, endPoint y: 282, distance: 209.1
click at [329, 461] on span "Update" at bounding box center [338, 463] width 179 height 21
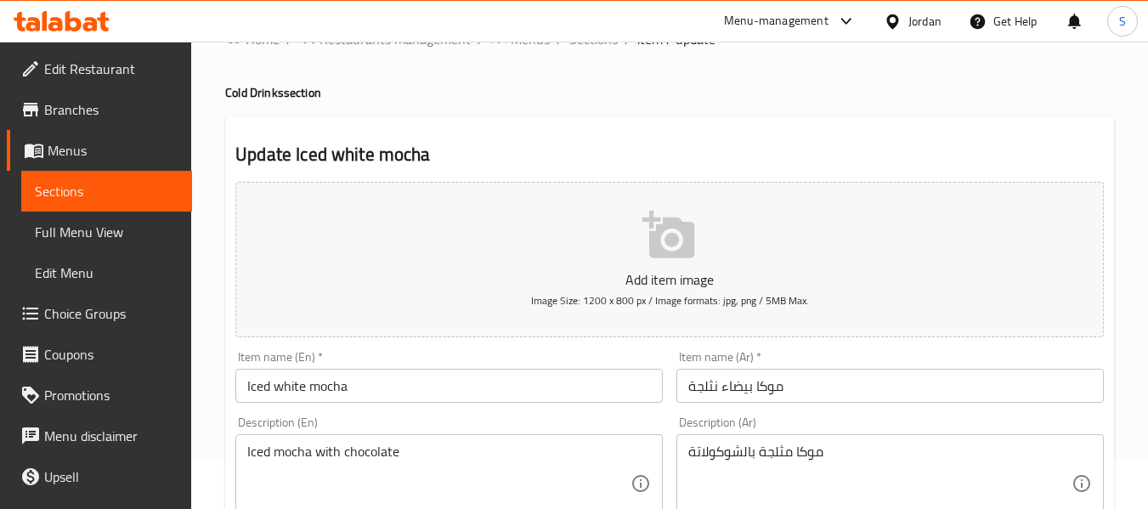
scroll to position [0, 0]
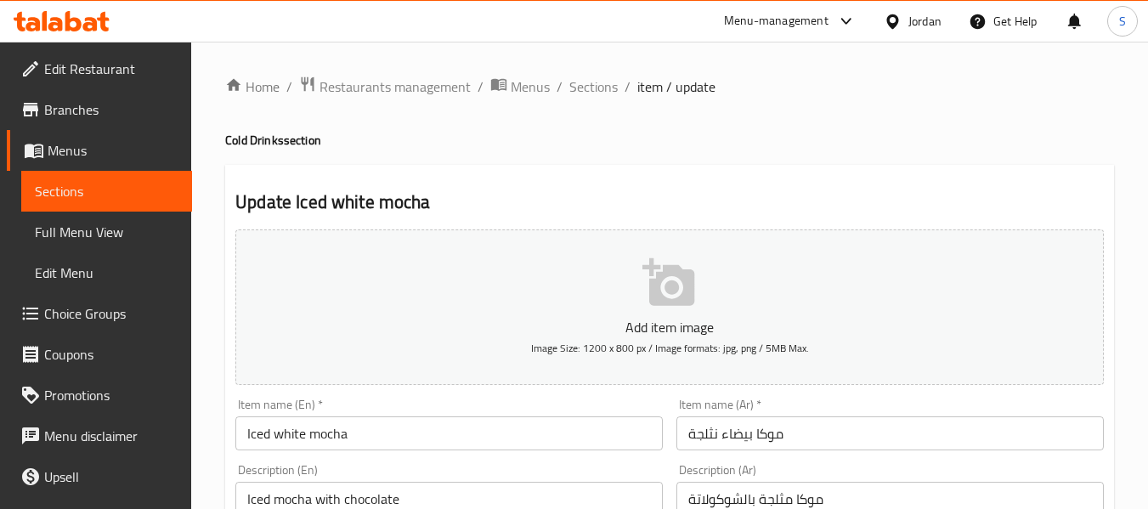
drag, startPoint x: 583, startPoint y: 87, endPoint x: 750, endPoint y: 37, distance: 174.0
click at [583, 87] on span "Sections" at bounding box center [593, 86] width 48 height 20
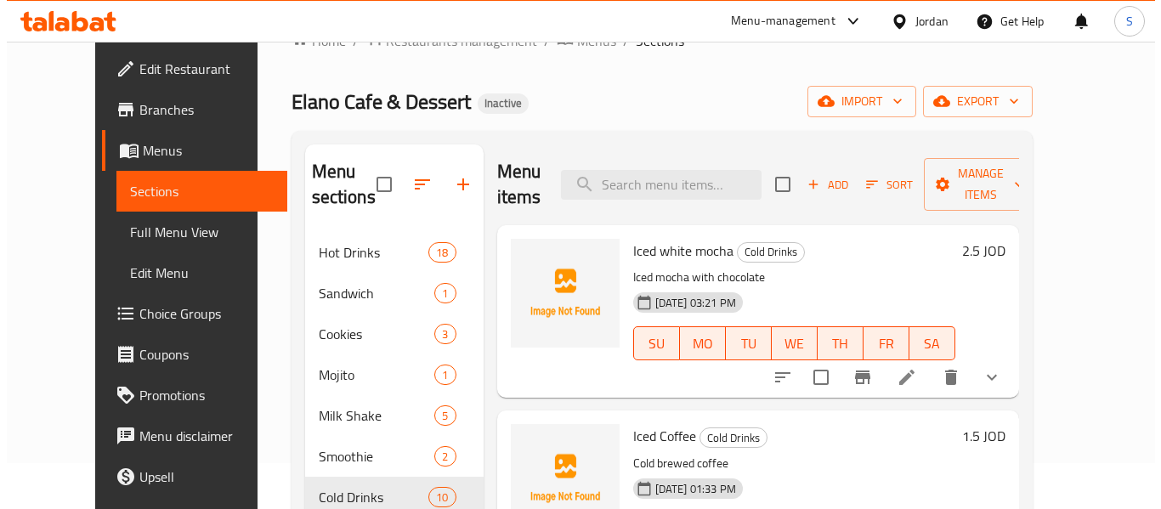
scroll to position [85, 0]
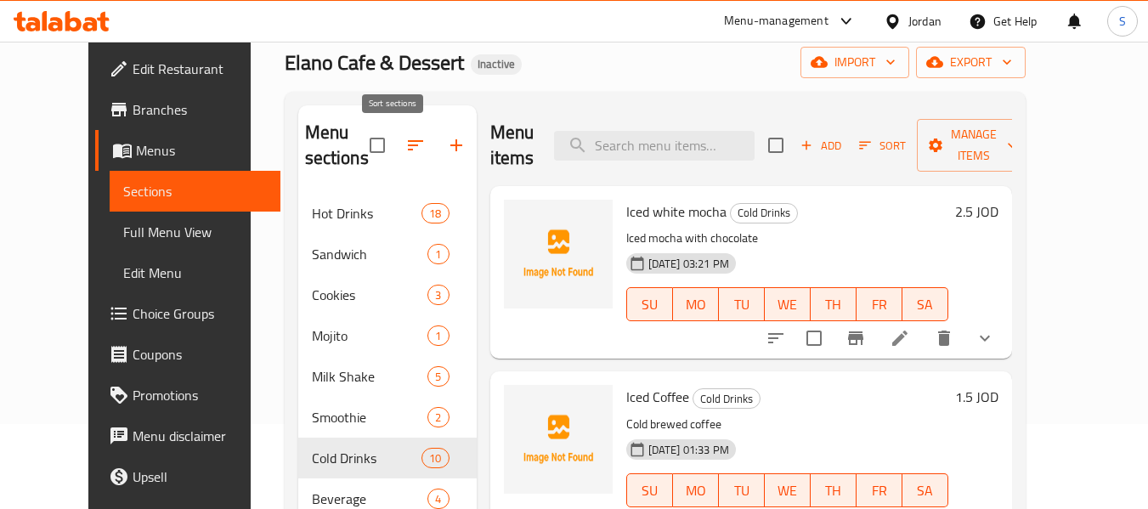
click at [405, 138] on icon "button" at bounding box center [415, 145] width 20 height 20
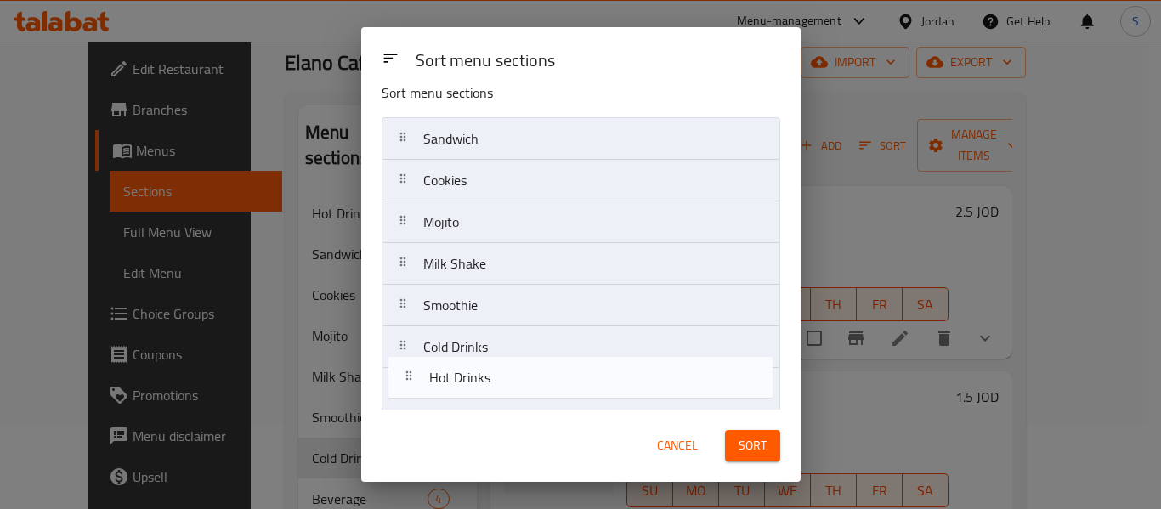
scroll to position [69, 0]
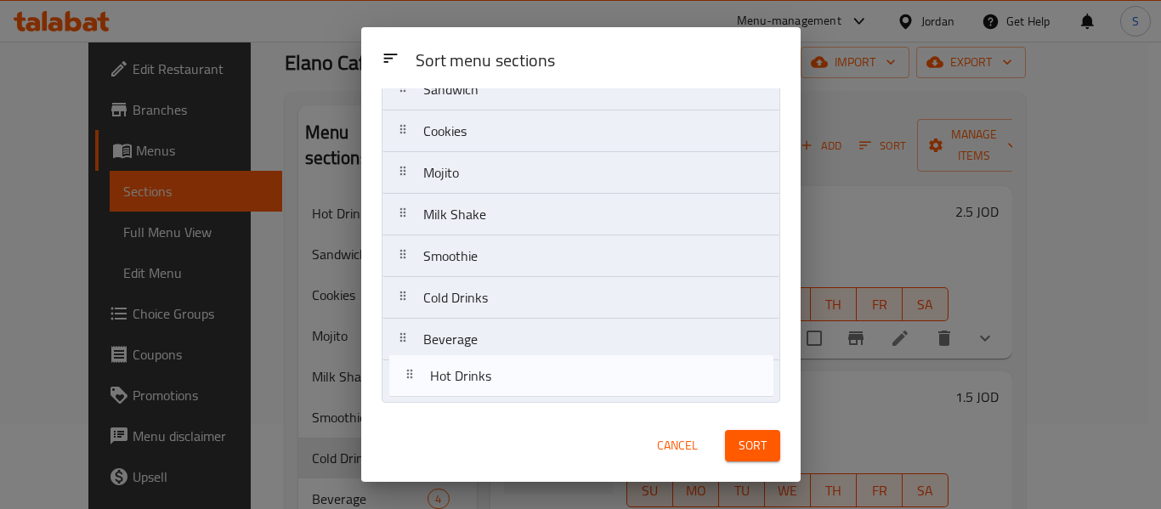
drag, startPoint x: 523, startPoint y: 157, endPoint x: 529, endPoint y: 389, distance: 232.1
click at [529, 389] on nav "Hot Drinks Sandwich Cookies Mojito Milk Shake Smoothie Cold Drinks Beverage" at bounding box center [581, 235] width 399 height 335
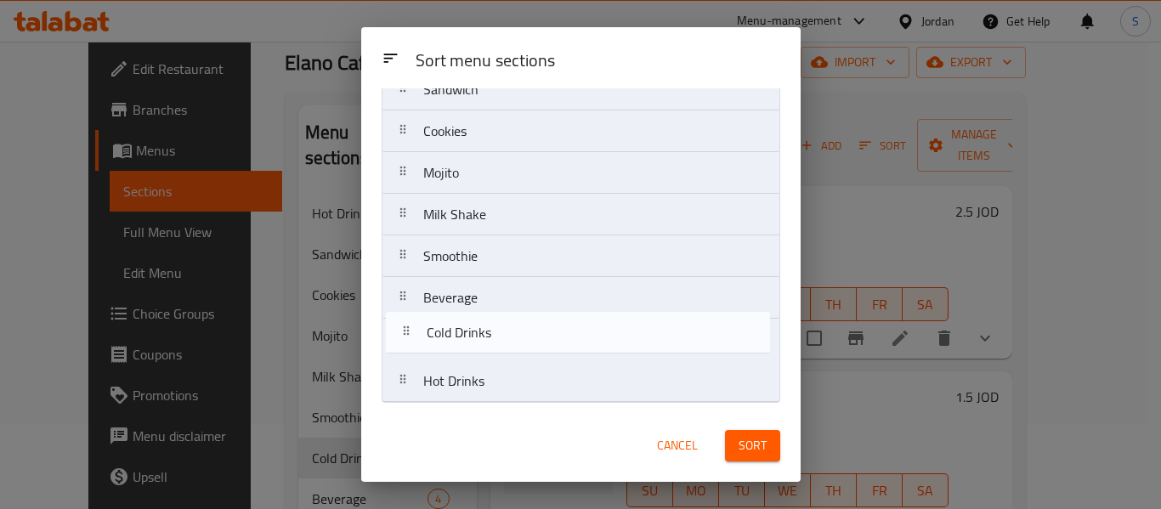
drag, startPoint x: 482, startPoint y: 312, endPoint x: 493, endPoint y: 353, distance: 42.3
click at [493, 353] on nav "Sandwich Cookies Mojito Milk Shake Smoothie Cold Drinks Beverage Hot Drinks" at bounding box center [581, 235] width 399 height 335
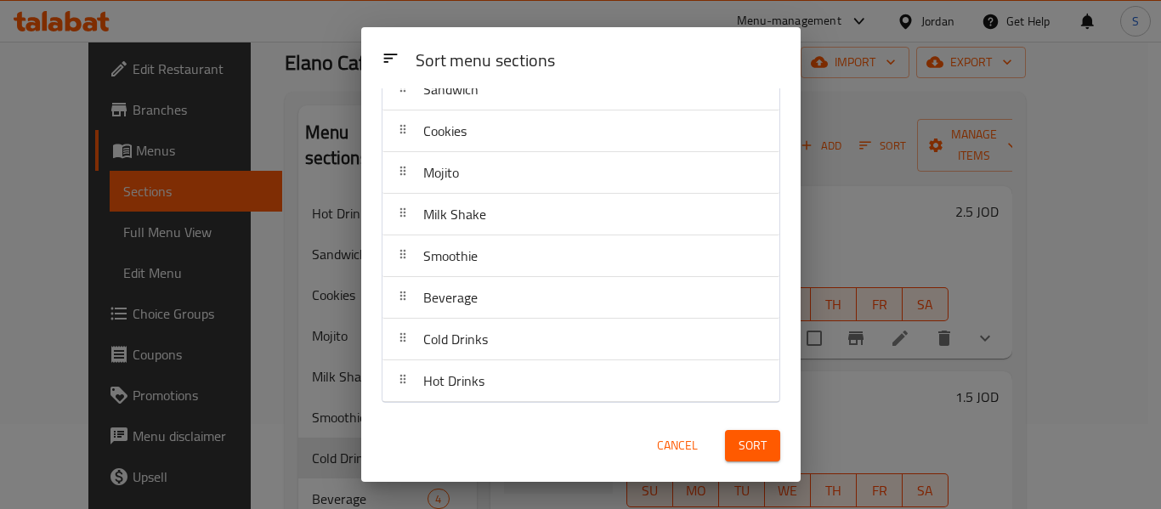
click at [752, 443] on span "Sort" at bounding box center [753, 445] width 28 height 21
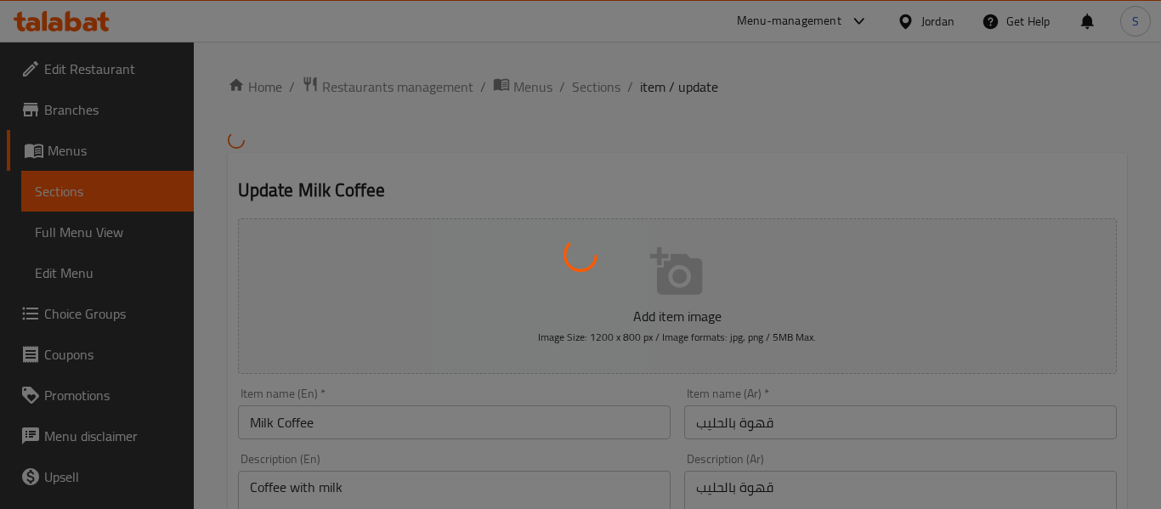
type input "الإضافات:"
type input "0"
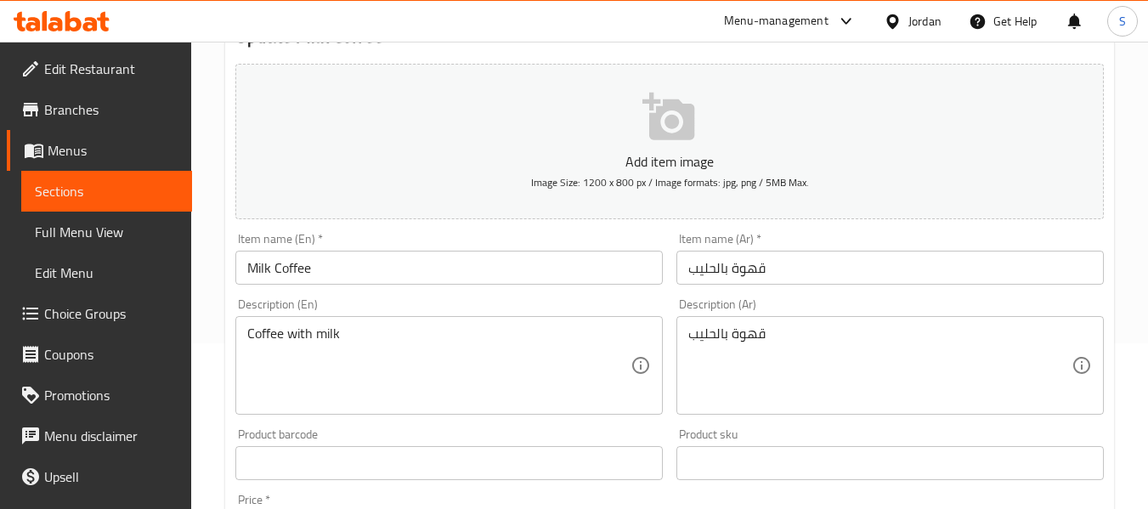
scroll to position [170, 0]
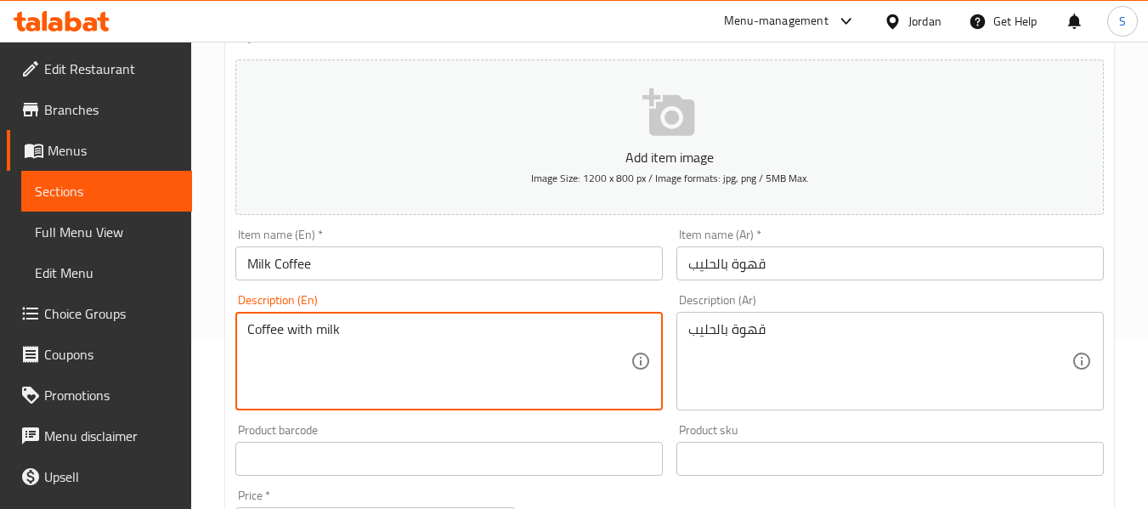
click at [377, 338] on textarea "Coffee with milk" at bounding box center [438, 361] width 383 height 81
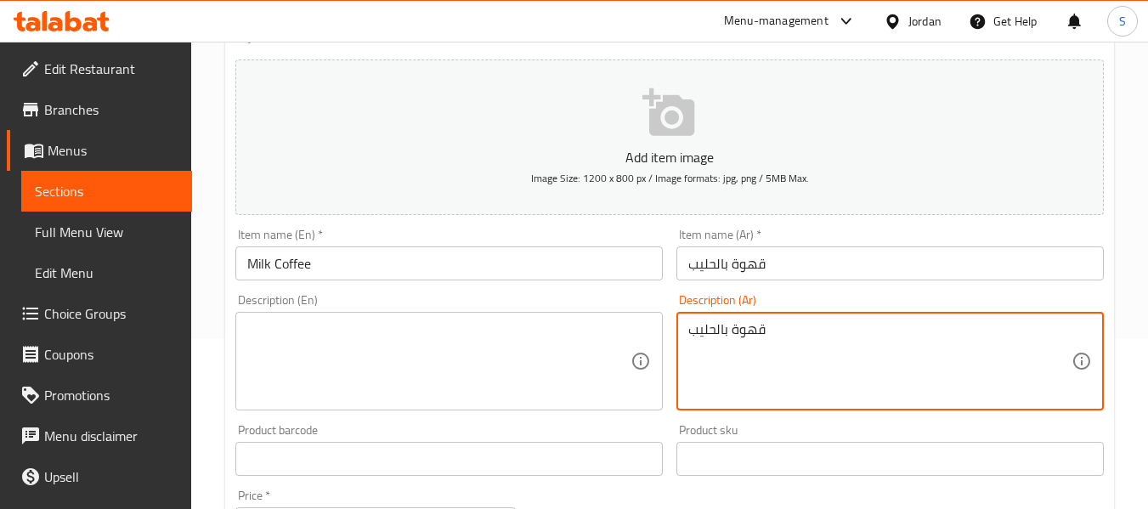
click at [726, 327] on textarea "قهوة بالحليب" at bounding box center [879, 361] width 383 height 81
click at [745, 271] on input "قهوة بالحليب" at bounding box center [890, 263] width 427 height 34
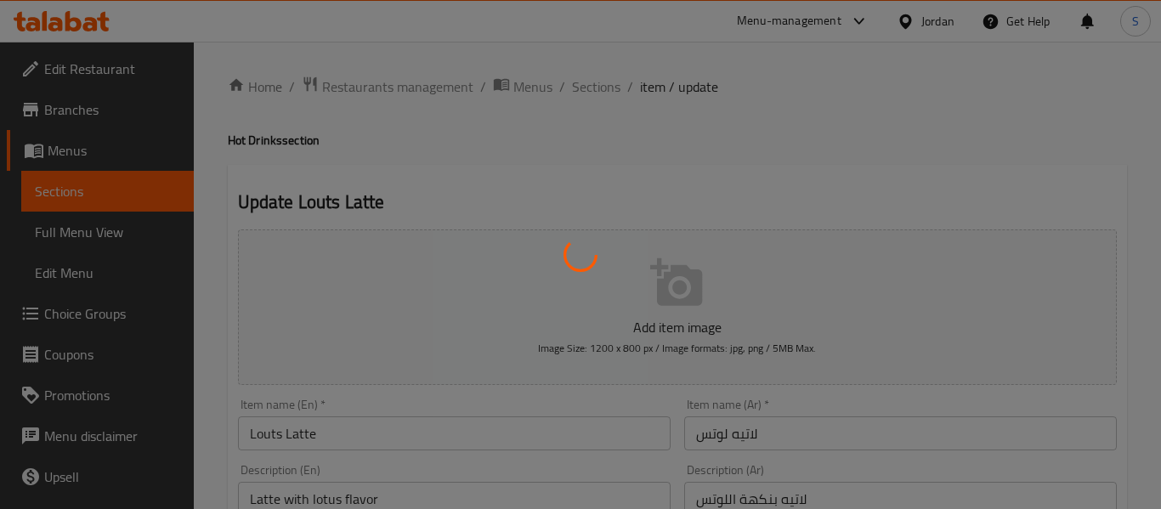
type input "الإضافات:"
type input "0"
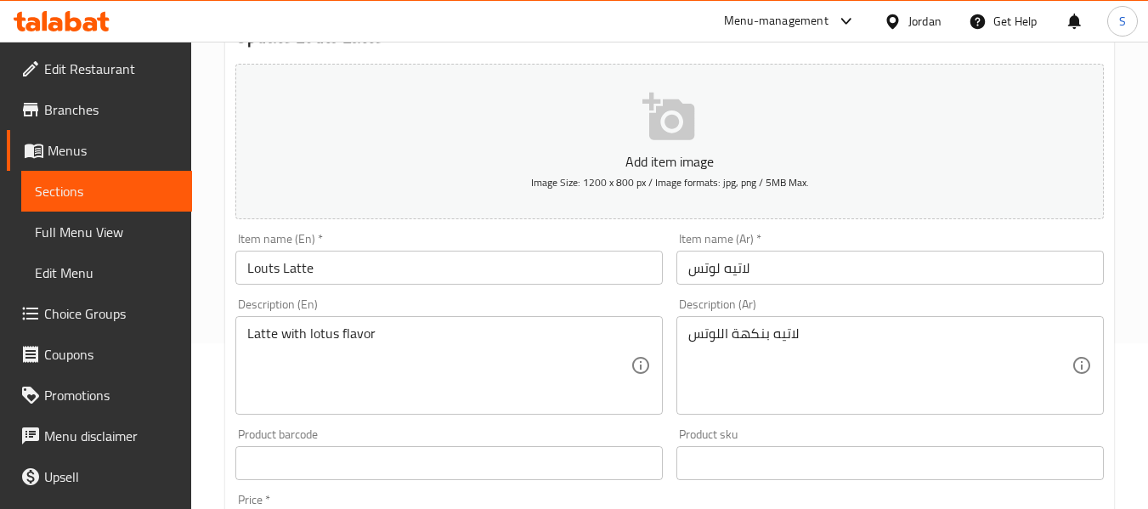
scroll to position [170, 0]
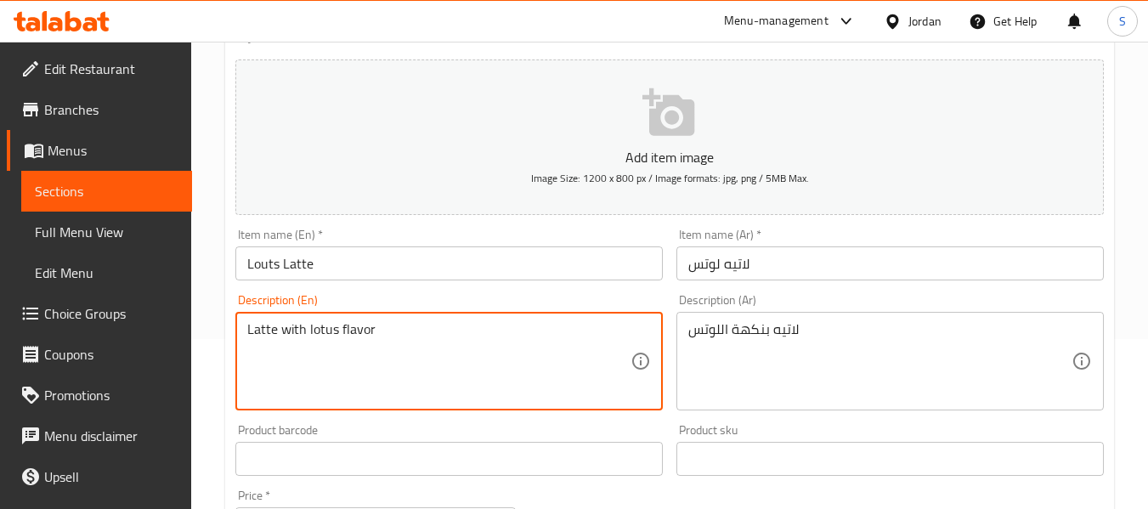
click at [345, 336] on textarea "Latte with lotus flavor" at bounding box center [438, 361] width 383 height 81
click at [708, 326] on textarea "لاتيه بنكهة اللوتس" at bounding box center [879, 361] width 383 height 81
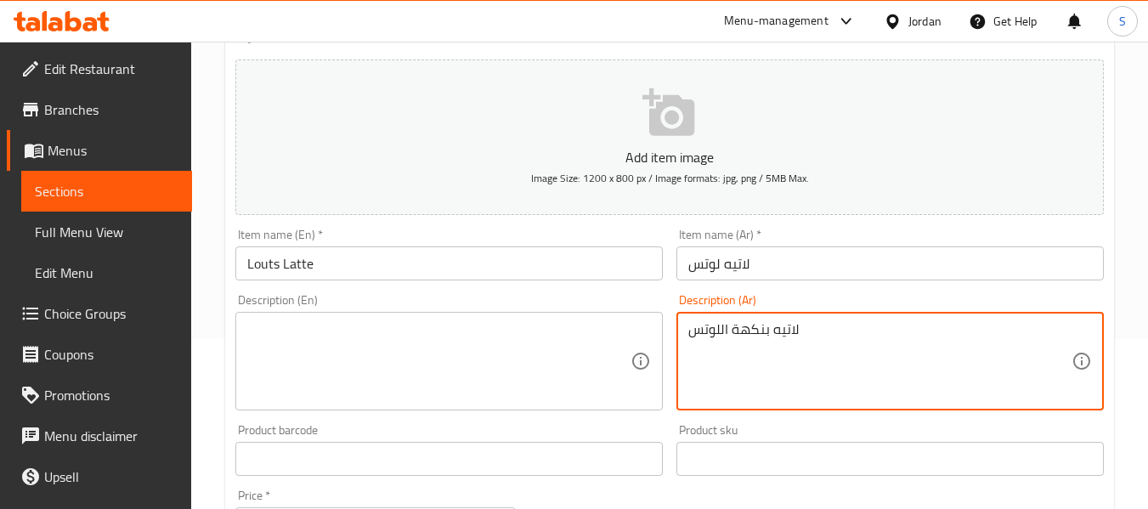
click at [708, 326] on textarea "لاتيه بنكهة اللوتس" at bounding box center [879, 361] width 383 height 81
click at [722, 265] on input "لاتيه لوتس" at bounding box center [890, 263] width 427 height 34
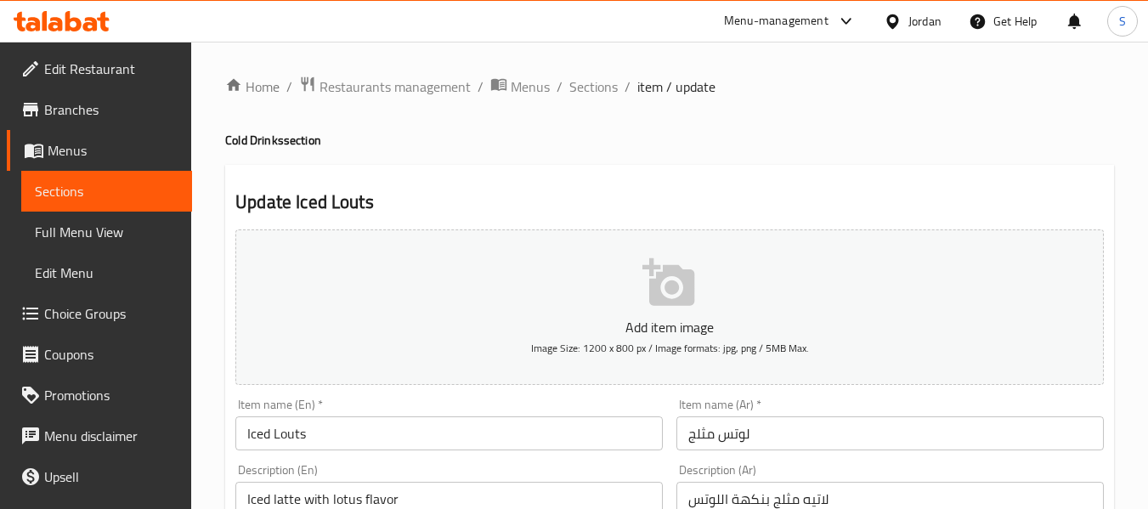
scroll to position [170, 0]
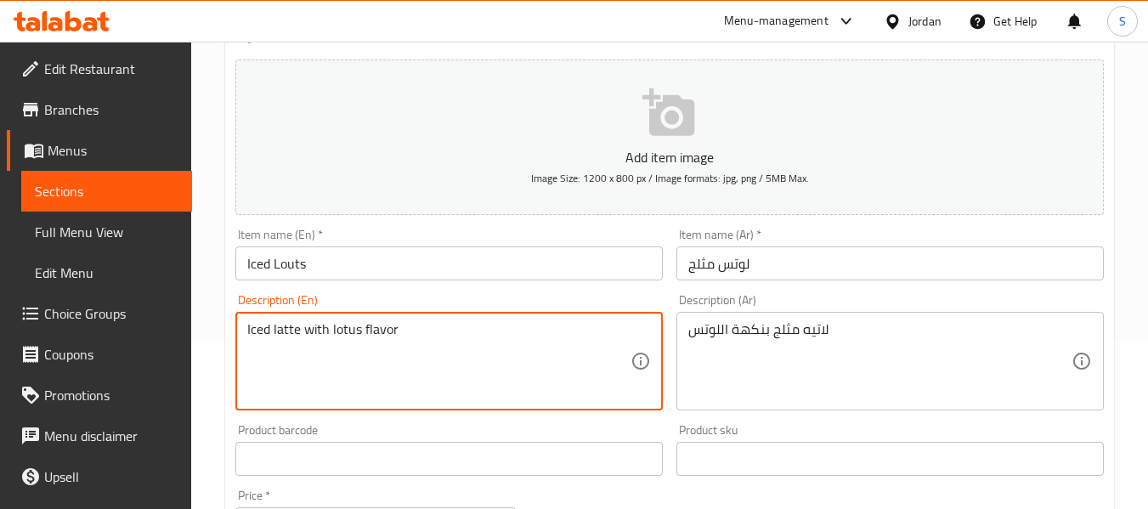
click at [391, 326] on textarea "Iced latte with lotus flavor" at bounding box center [438, 361] width 383 height 81
click at [715, 343] on textarea "لاتيه مثلج بنكهة اللوتس" at bounding box center [879, 361] width 383 height 81
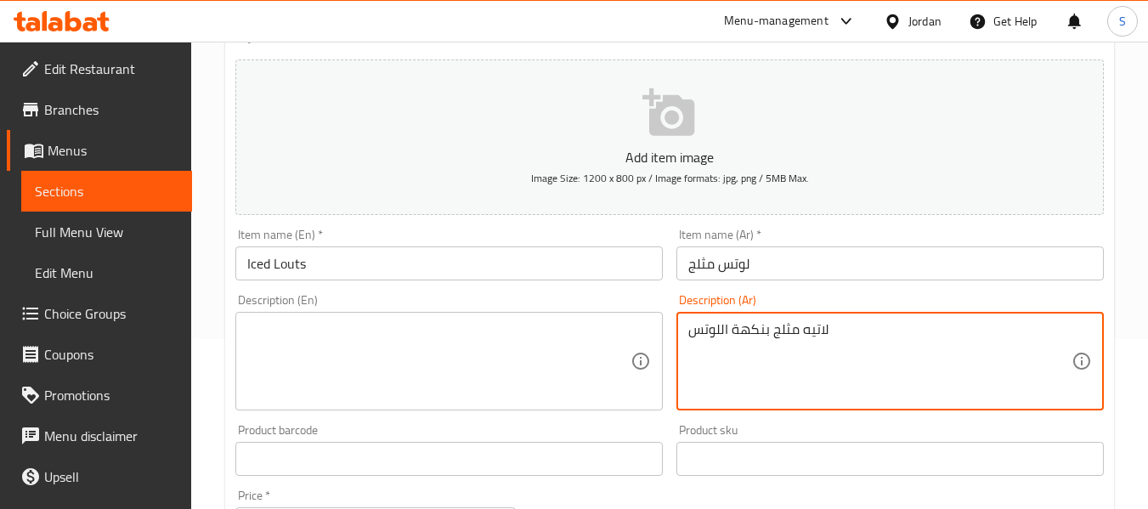
click at [715, 343] on textarea "لاتيه مثلج بنكهة اللوتس" at bounding box center [879, 361] width 383 height 81
click at [801, 269] on input "لوتس مثلج" at bounding box center [890, 263] width 427 height 34
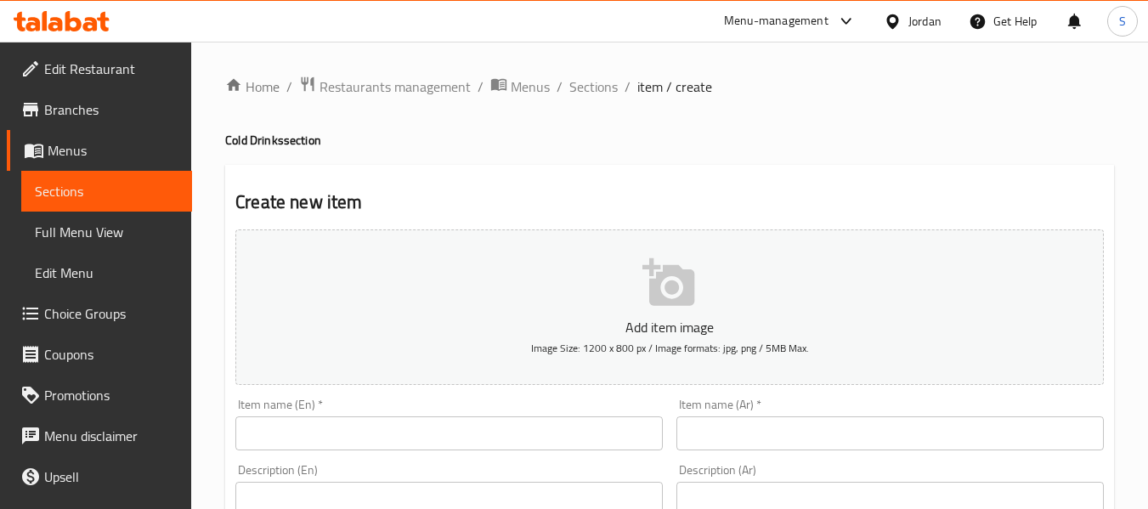
click at [66, 320] on span "Choice Groups" at bounding box center [111, 313] width 134 height 20
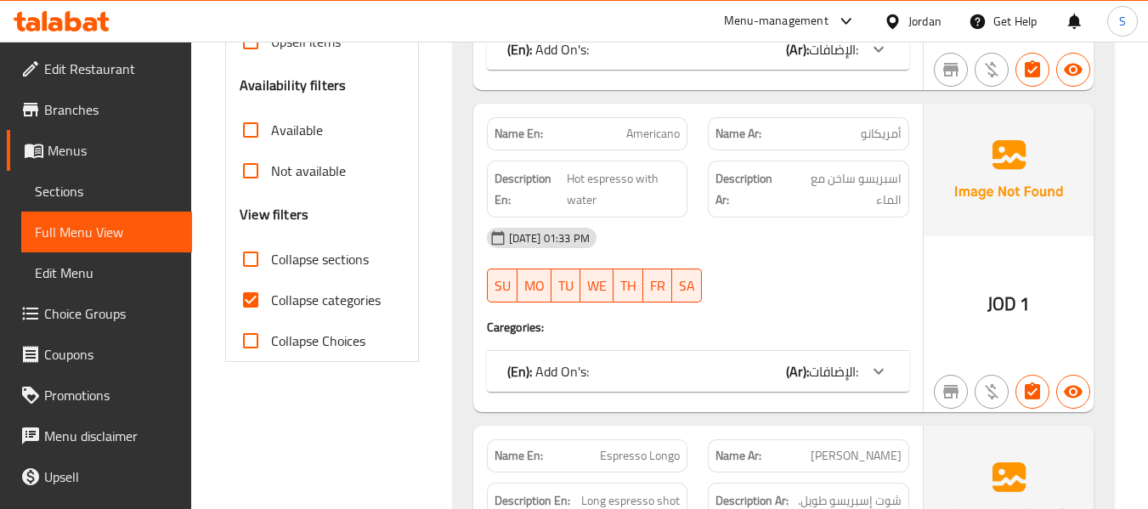
scroll to position [510, 0]
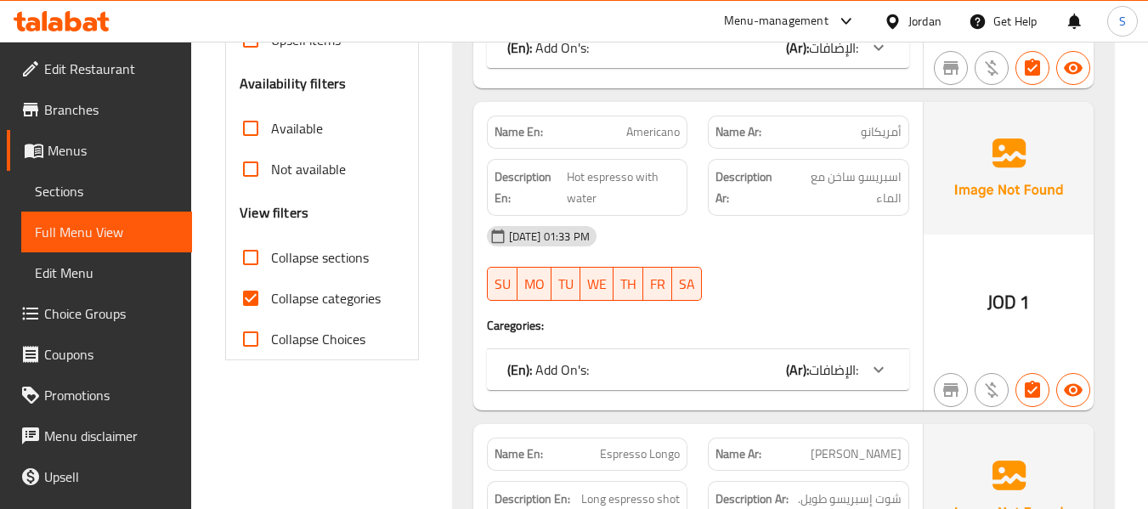
click at [316, 296] on span "Collapse categories" at bounding box center [326, 298] width 110 height 20
click at [271, 296] on input "Collapse categories" at bounding box center [250, 298] width 41 height 41
checkbox input "false"
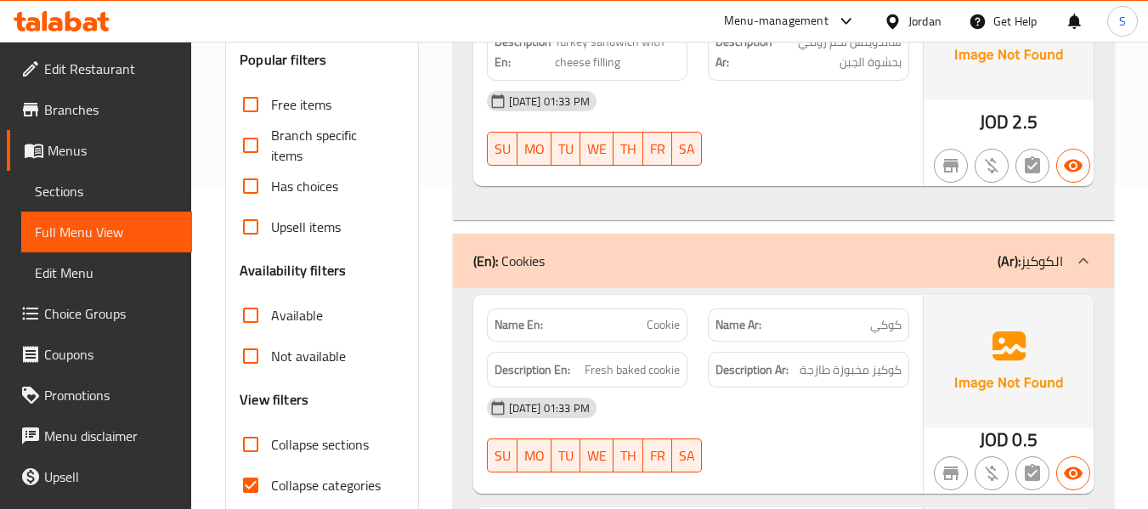
scroll to position [340, 0]
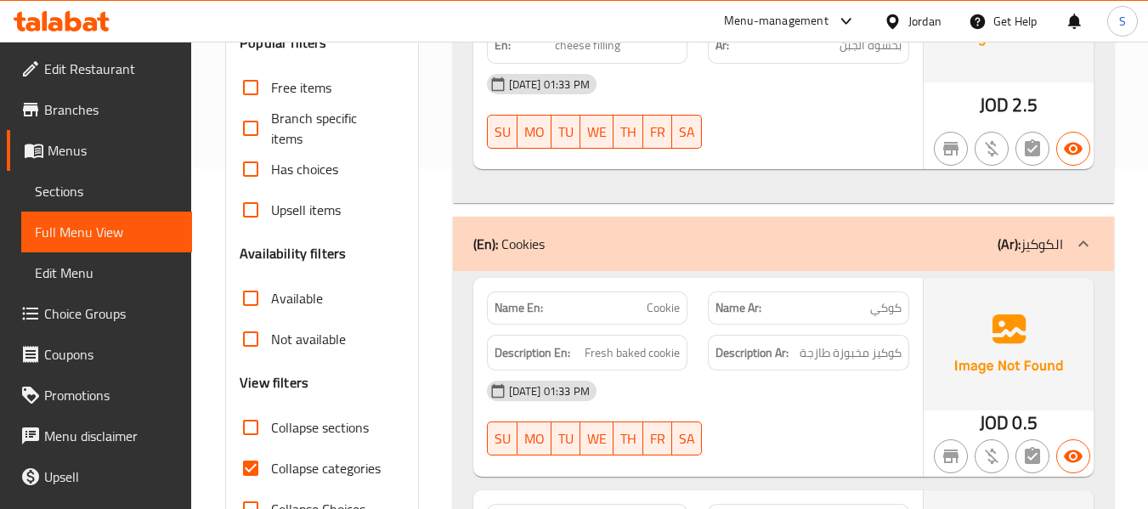
click at [308, 461] on span "Collapse categories" at bounding box center [326, 468] width 110 height 20
click at [271, 461] on input "Collapse categories" at bounding box center [250, 468] width 41 height 41
checkbox input "false"
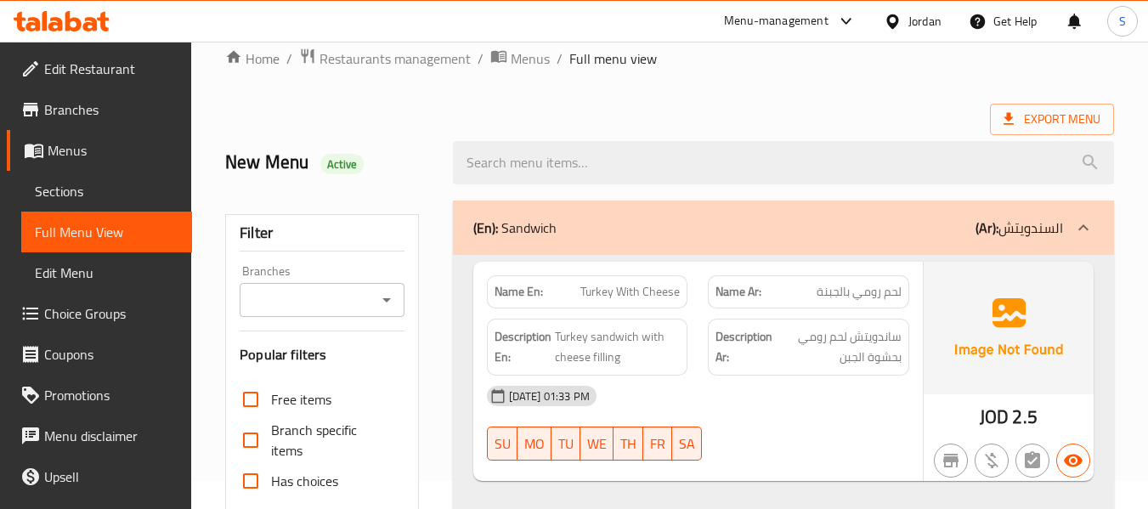
scroll to position [0, 0]
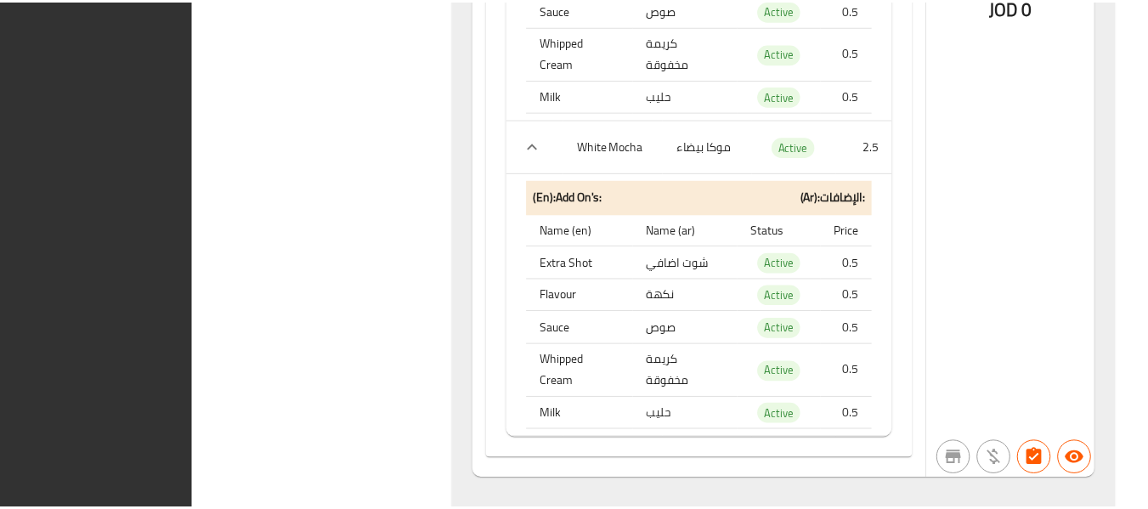
scroll to position [23716, 0]
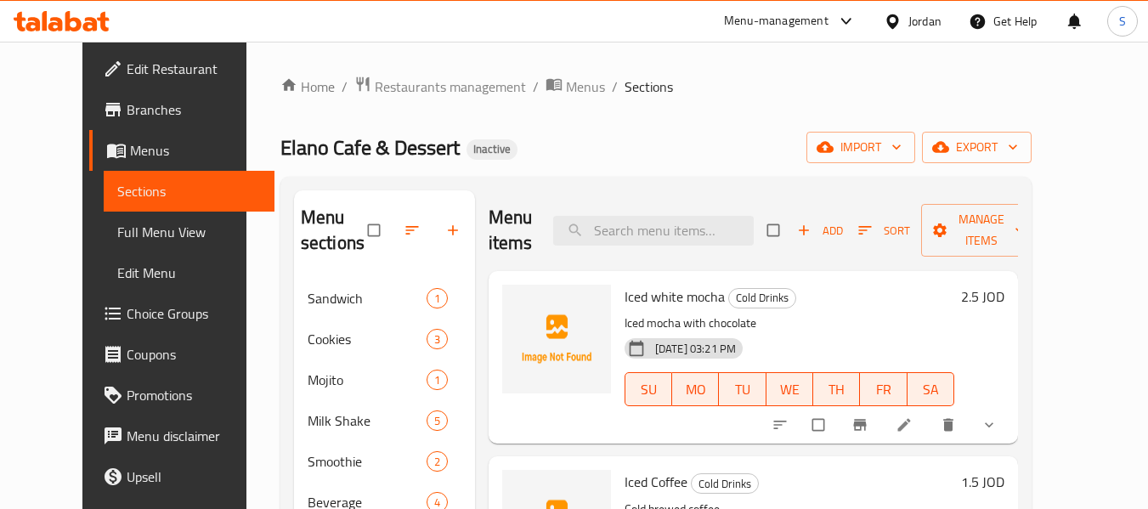
click at [784, 97] on ol "Home / Restaurants management / Menus / Sections" at bounding box center [655, 87] width 751 height 22
click at [1018, 150] on span "export" at bounding box center [977, 147] width 82 height 21
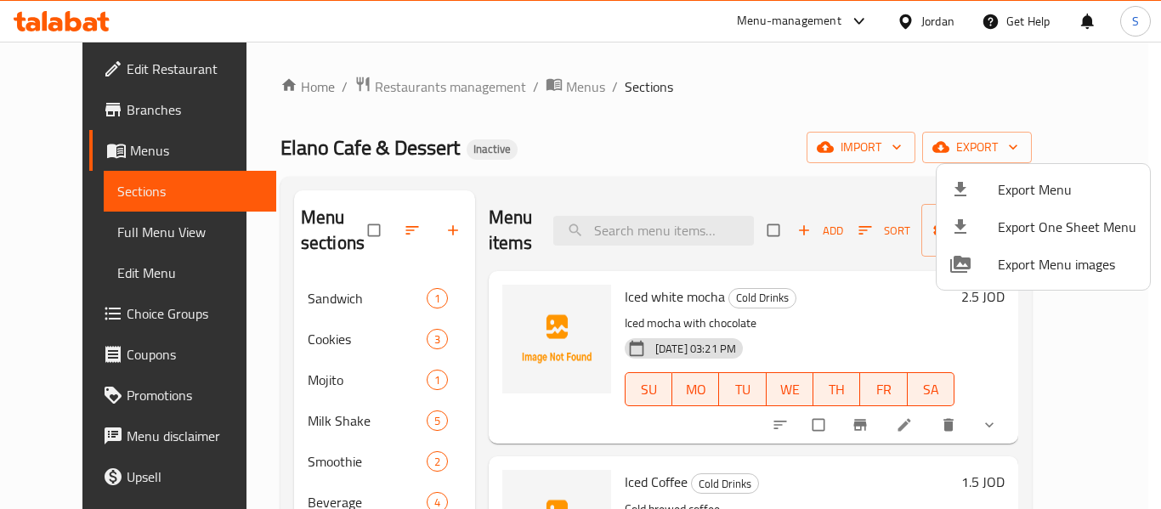
click at [1042, 187] on span "Export Menu" at bounding box center [1067, 189] width 139 height 20
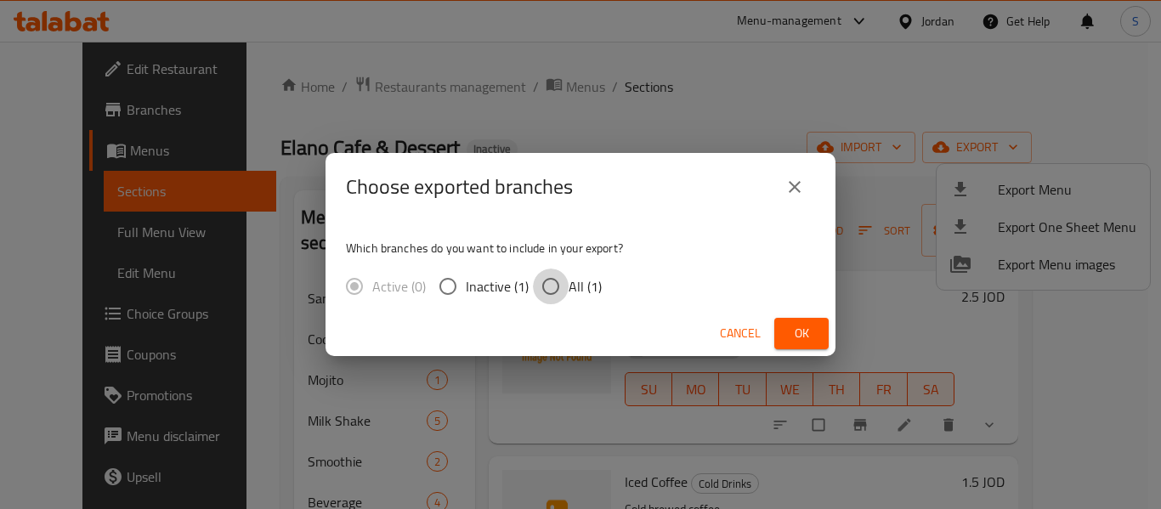
click at [561, 290] on input "All (1)" at bounding box center [551, 287] width 36 height 36
radio input "true"
click at [795, 331] on span "Ok" at bounding box center [801, 333] width 27 height 21
